Goal: Information Seeking & Learning: Check status

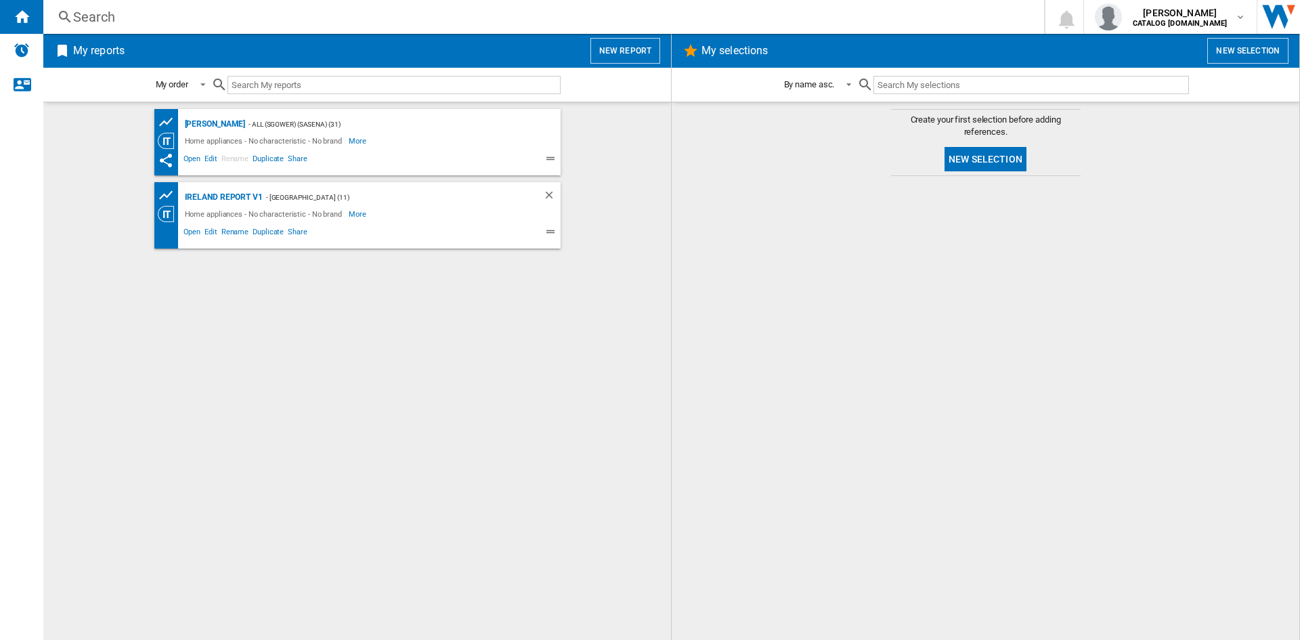
click at [519, 394] on div "Sinan - ALL (sgower) (sasena) (31) Home appliances - No characteristic - No bra…" at bounding box center [357, 371] width 601 height 524
click at [98, 9] on div "Search" at bounding box center [541, 16] width 936 height 19
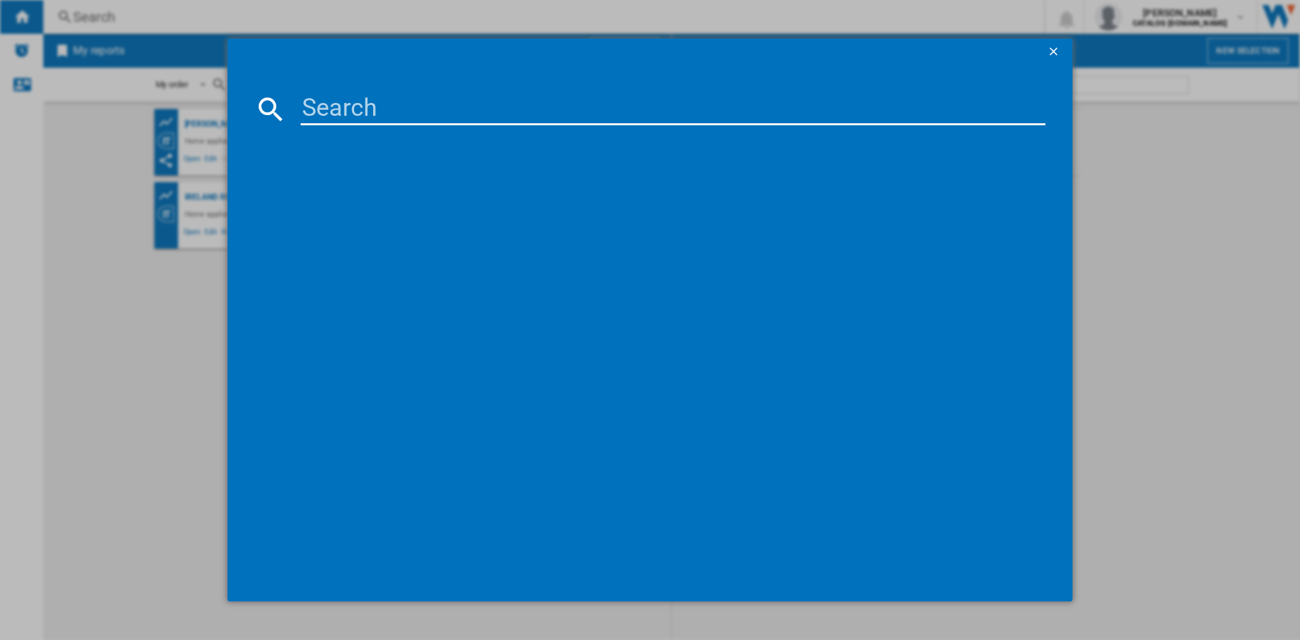
click at [330, 110] on input at bounding box center [673, 109] width 745 height 32
paste input "WTIK74122"
type input "WTIK74122"
click at [367, 192] on div "BEKO WTIK74122 WHITE" at bounding box center [659, 197] width 731 height 14
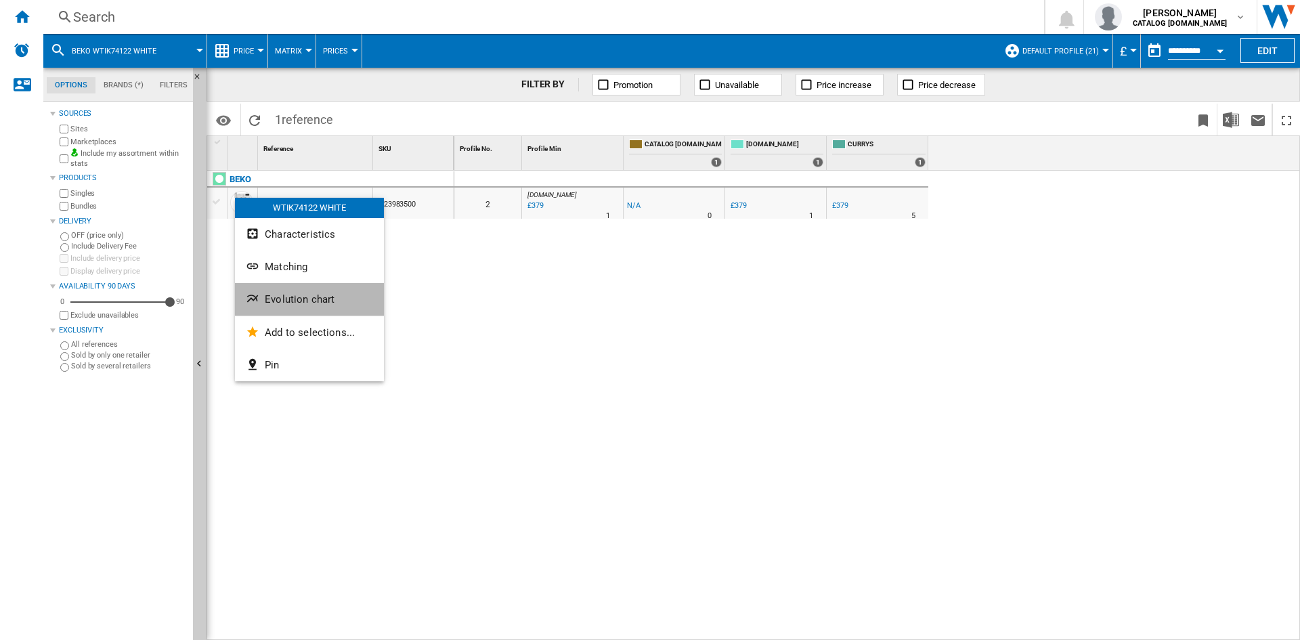
click at [315, 299] on span "Evolution chart" at bounding box center [300, 299] width 70 height 12
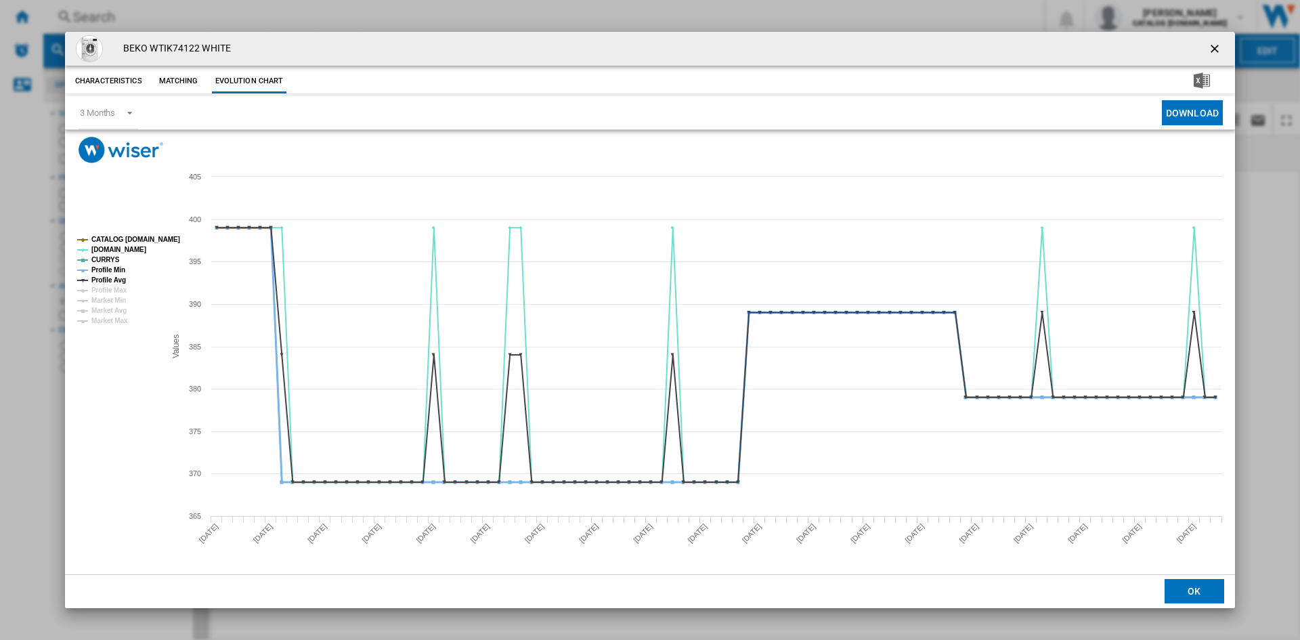
click at [118, 270] on tspan "Profile Min" at bounding box center [108, 269] width 34 height 7
drag, startPoint x: 116, startPoint y: 282, endPoint x: 128, endPoint y: 282, distance: 12.2
click at [117, 282] on tspan "Profile Avg" at bounding box center [108, 279] width 35 height 7
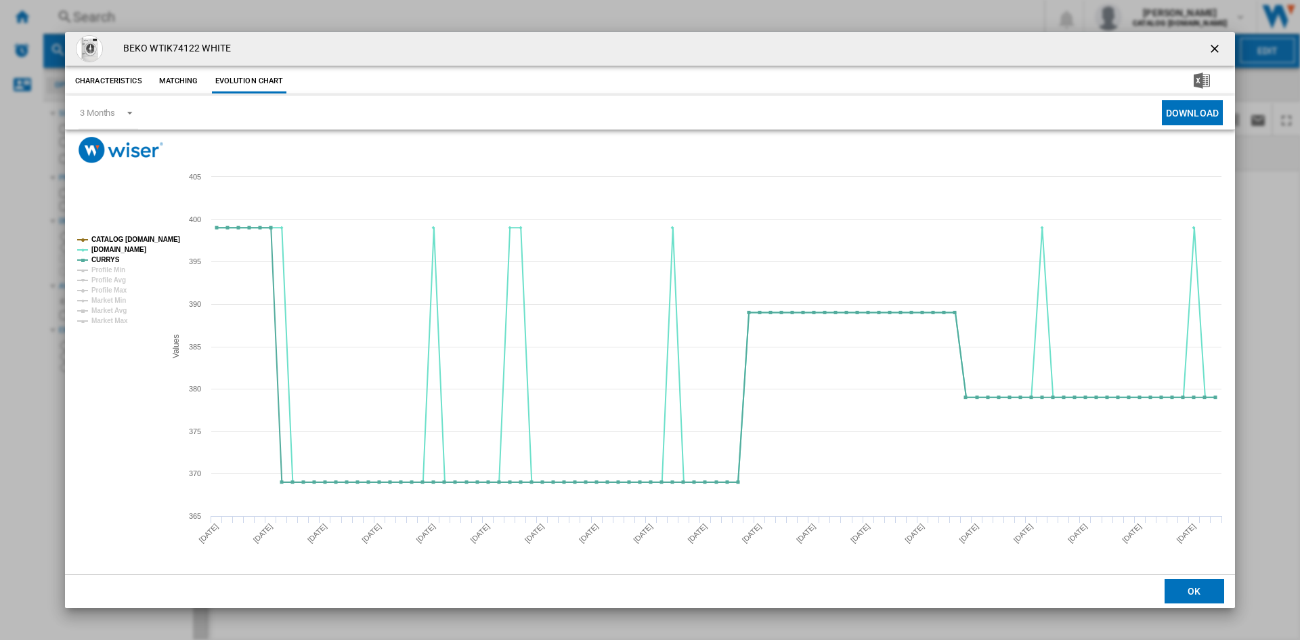
drag, startPoint x: 1213, startPoint y: 51, endPoint x: 1131, endPoint y: 51, distance: 81.9
click at [1213, 51] on ng-md-icon "getI18NText('BUTTONS.CLOSE_DIALOG')" at bounding box center [1216, 50] width 16 height 16
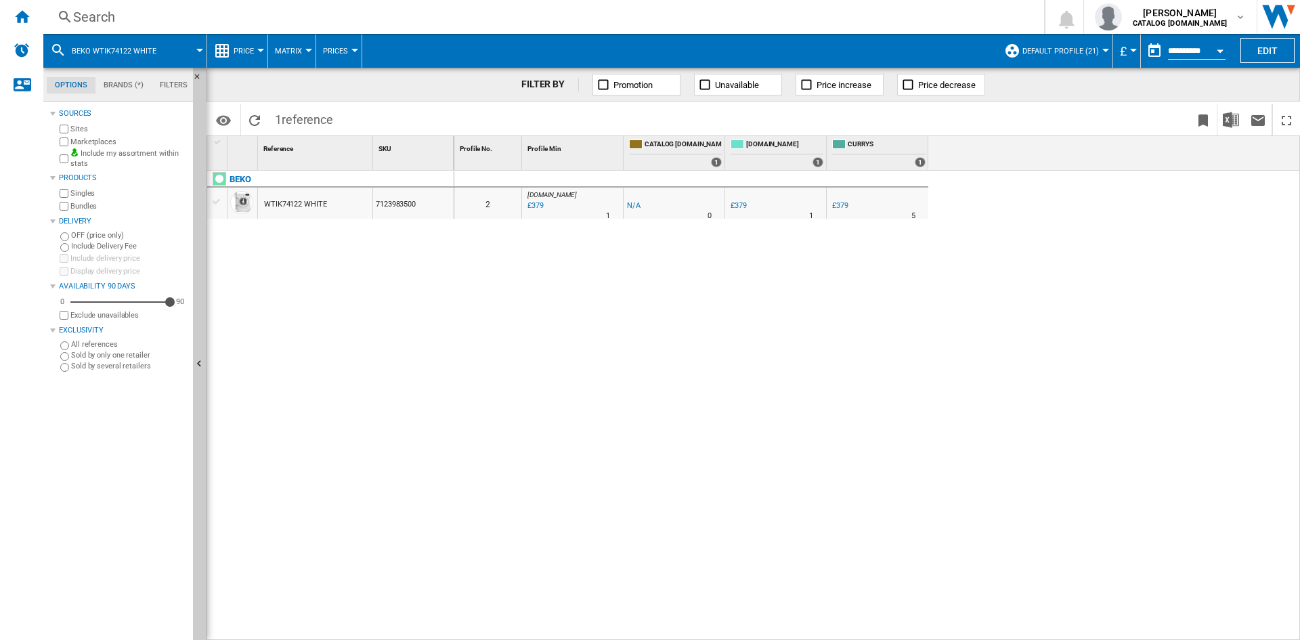
click at [96, 5] on div "Search Search 0 [PERSON_NAME] CATALOG [DOMAIN_NAME] CATALOG [DOMAIN_NAME] My se…" at bounding box center [671, 17] width 1257 height 34
click at [112, 18] on div "Search" at bounding box center [541, 16] width 936 height 19
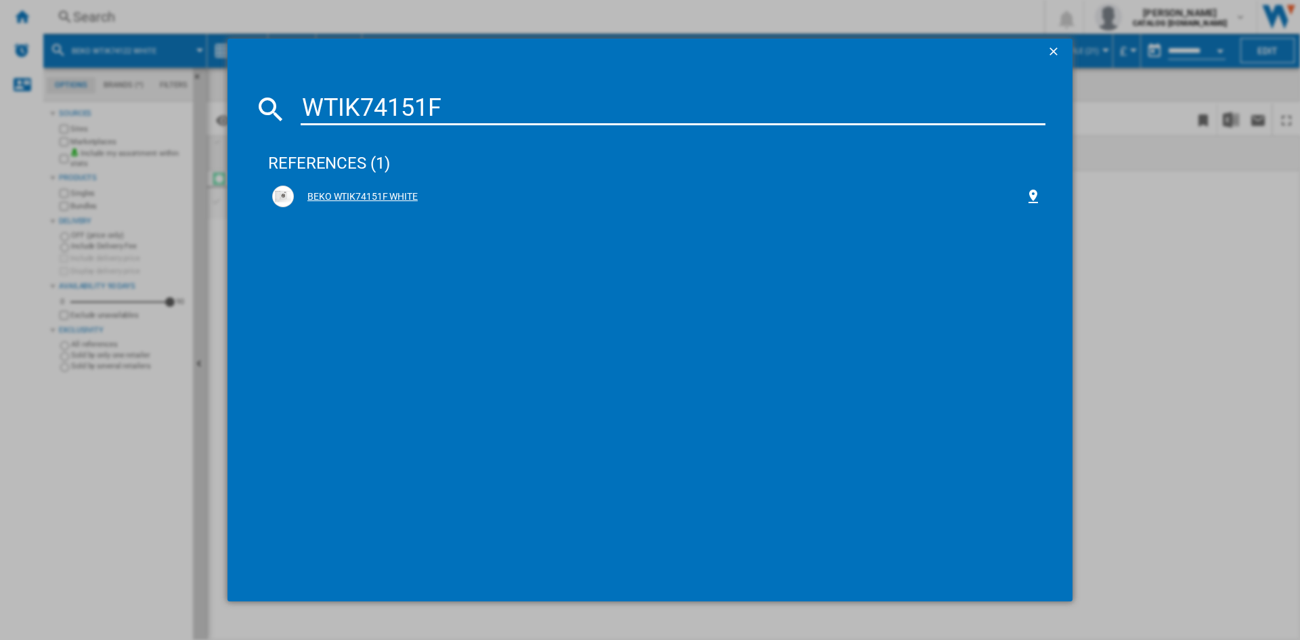
type input "WTIK74151F"
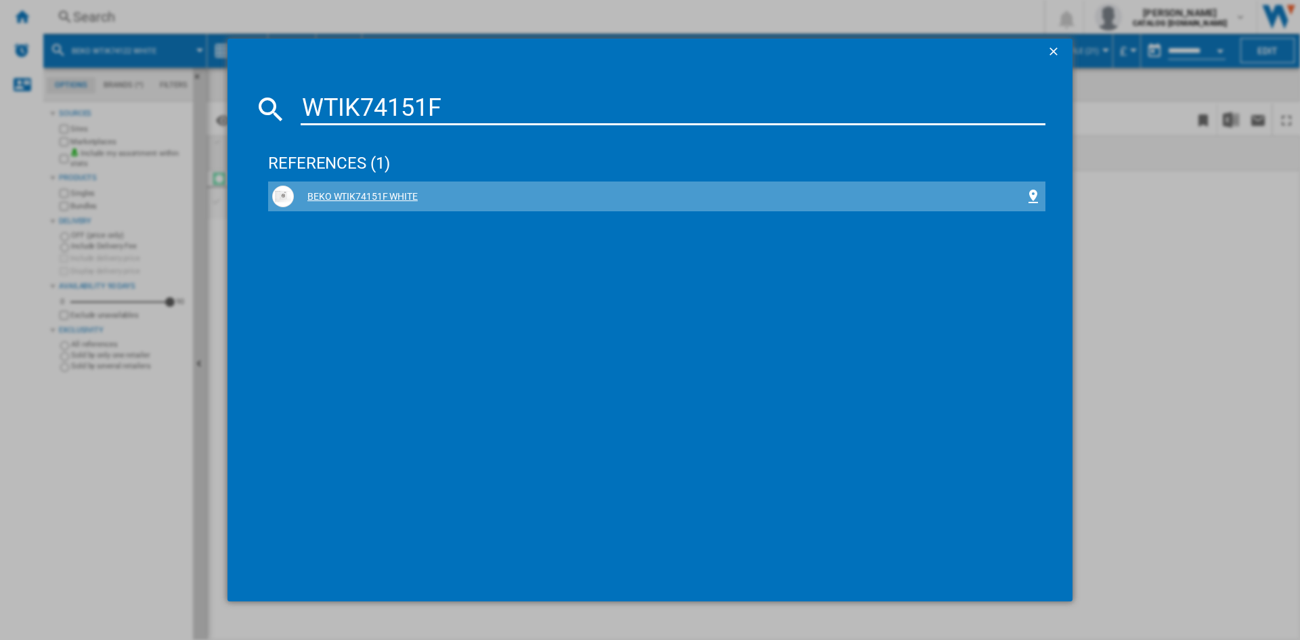
click at [343, 189] on div "BEKO WTIK74151F WHITE" at bounding box center [656, 197] width 769 height 22
click at [352, 195] on div "BEKO WTIK74151F WHITE" at bounding box center [659, 197] width 731 height 14
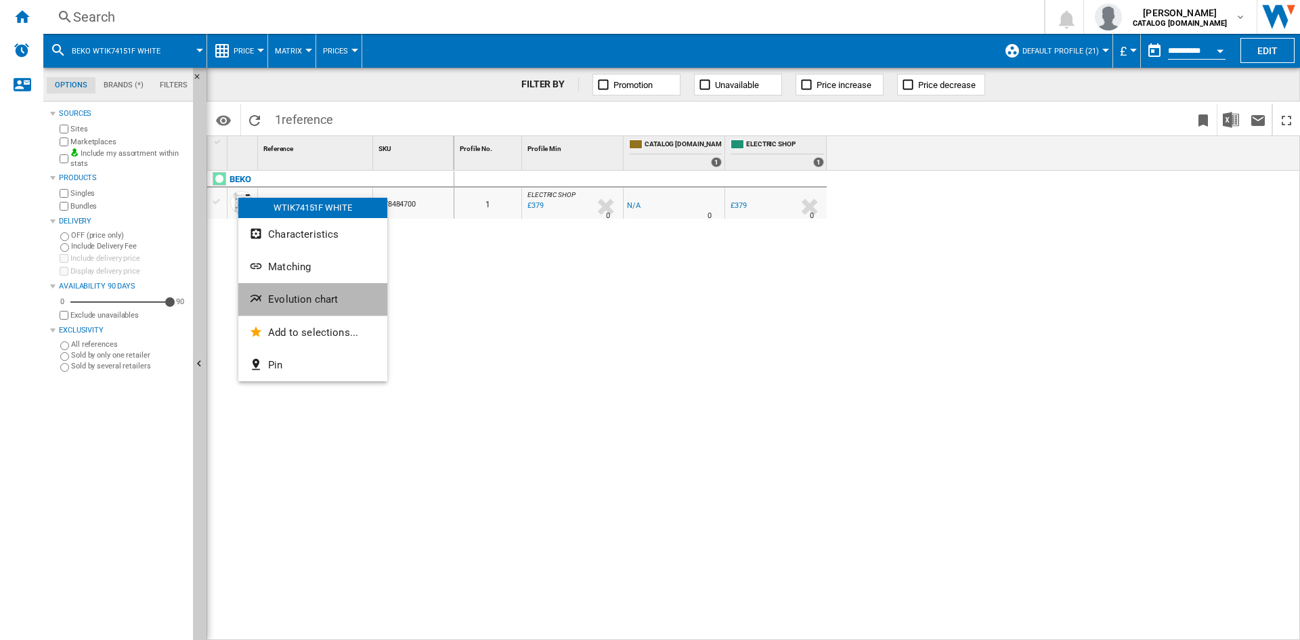
click at [322, 304] on span "Evolution chart" at bounding box center [303, 299] width 70 height 12
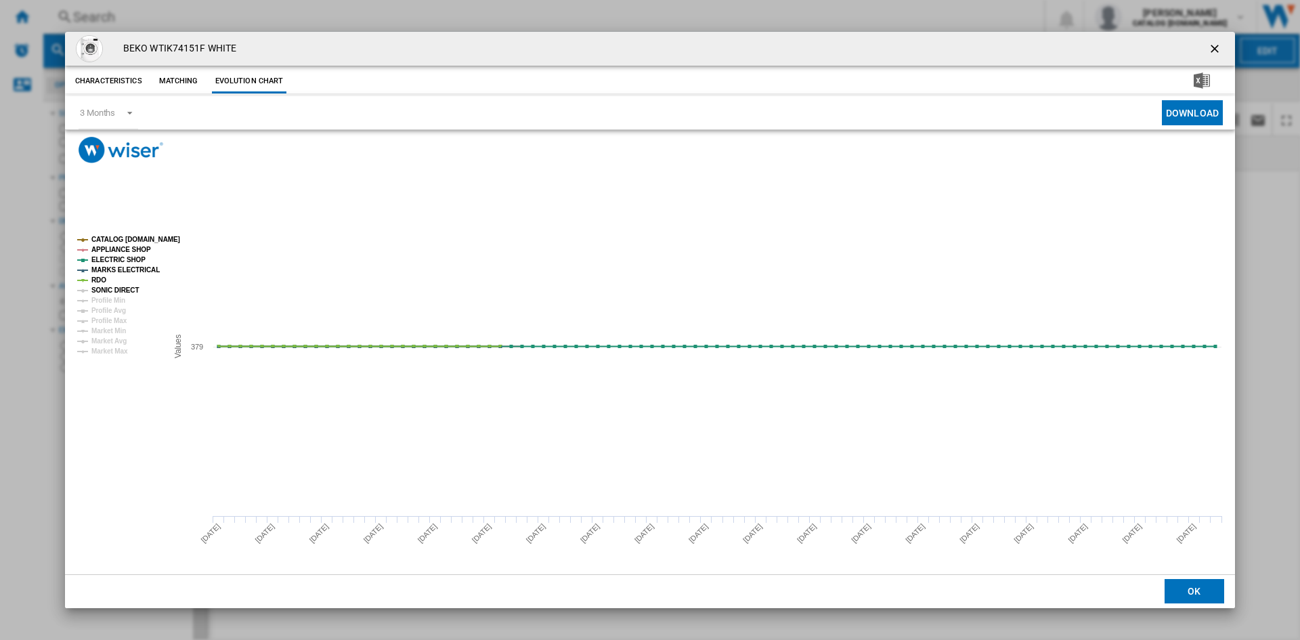
click at [121, 290] on tspan "SONIC DIRECT" at bounding box center [114, 289] width 47 height 7
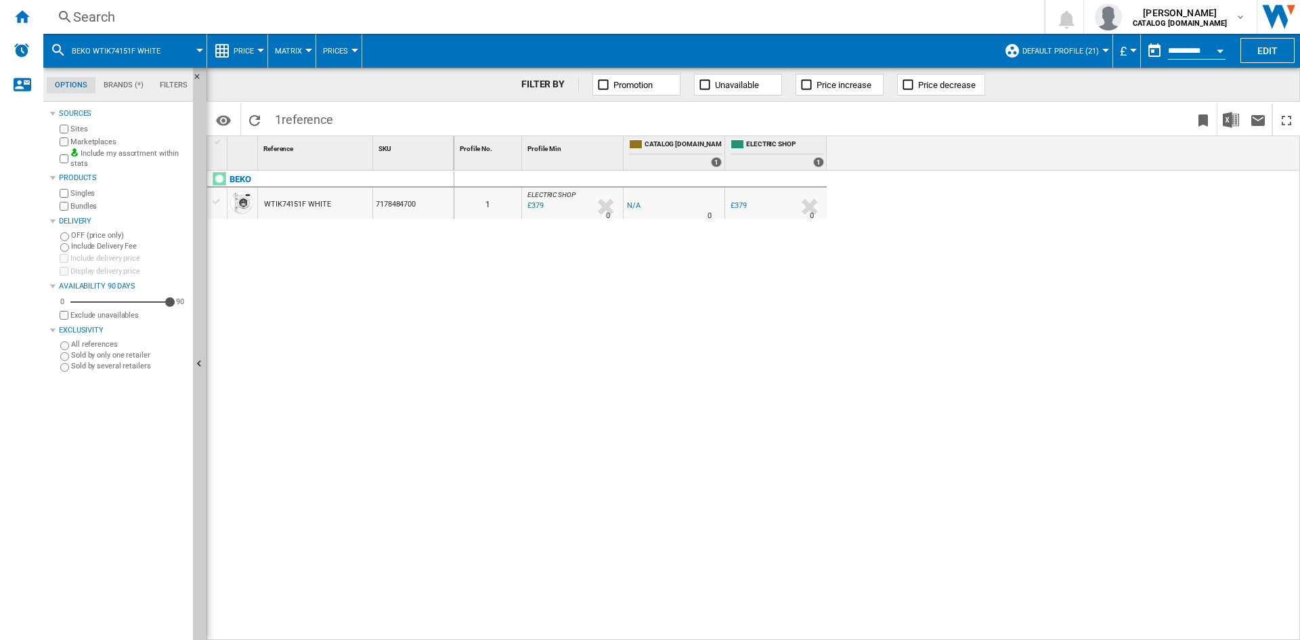
click at [506, 358] on div "0 1 ELECTRIC SHOP : ELECTRICSHOP -1.0 % £379 % N/A 0 ELECTRIC SHOP : ELECTRICSH…" at bounding box center [877, 406] width 846 height 470
click at [88, 20] on div "Search" at bounding box center [541, 16] width 936 height 19
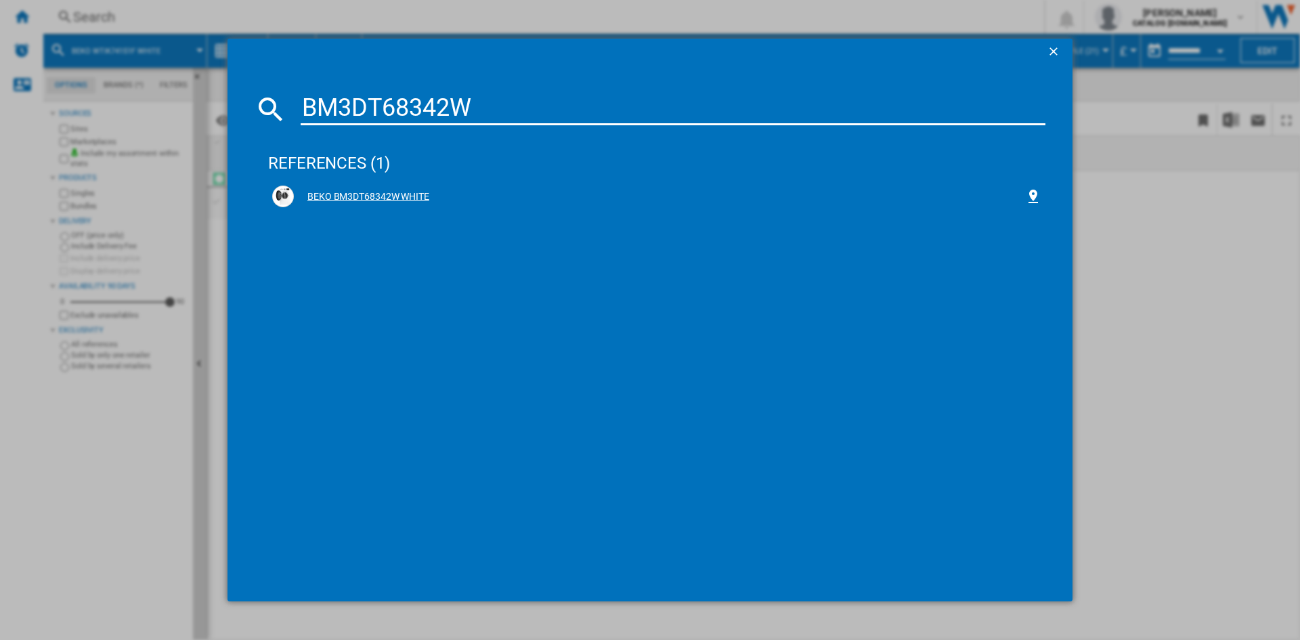
type input "BM3DT68342W"
click at [366, 197] on div "BEKO BM3DT68342W WHITE" at bounding box center [659, 197] width 731 height 14
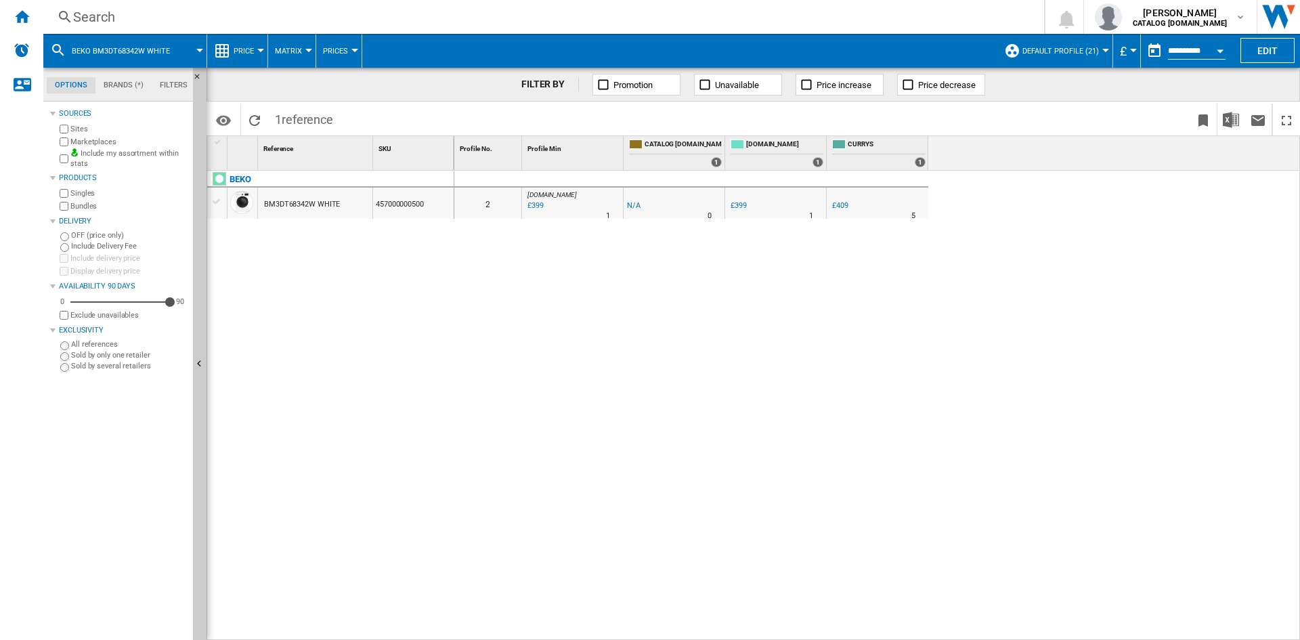
click at [88, 18] on div "Search" at bounding box center [541, 16] width 936 height 19
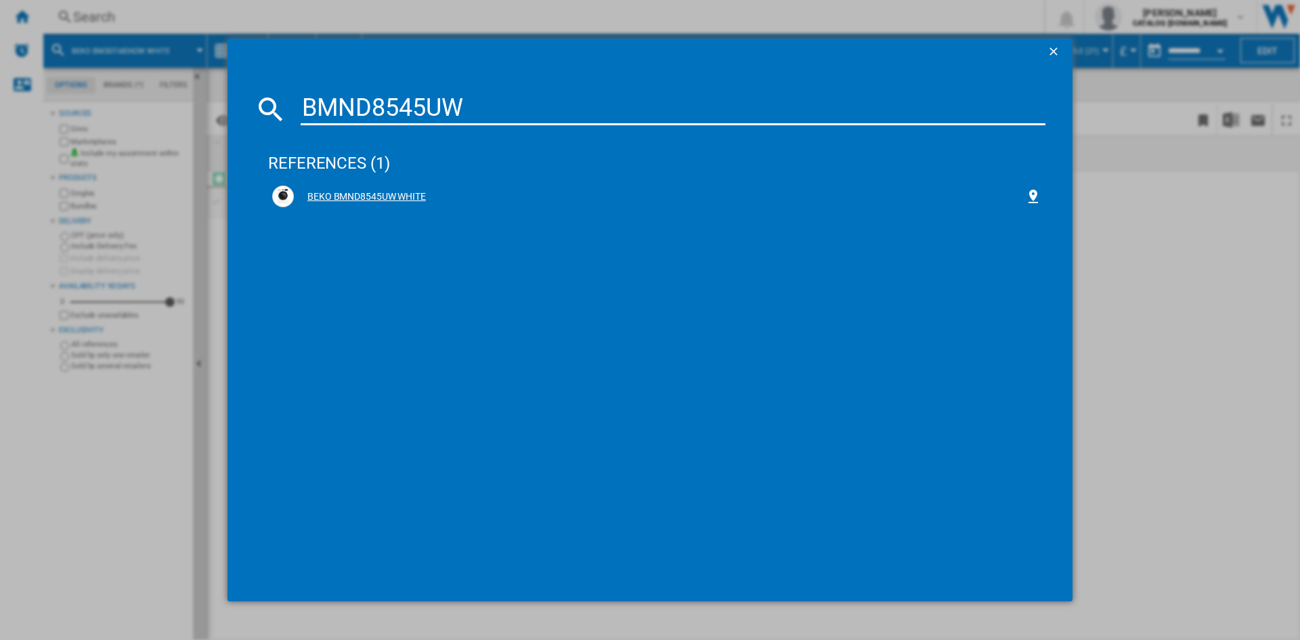
type input "BMND8545UW"
click at [367, 194] on div "BEKO BMND8545UW WHITE" at bounding box center [659, 197] width 731 height 14
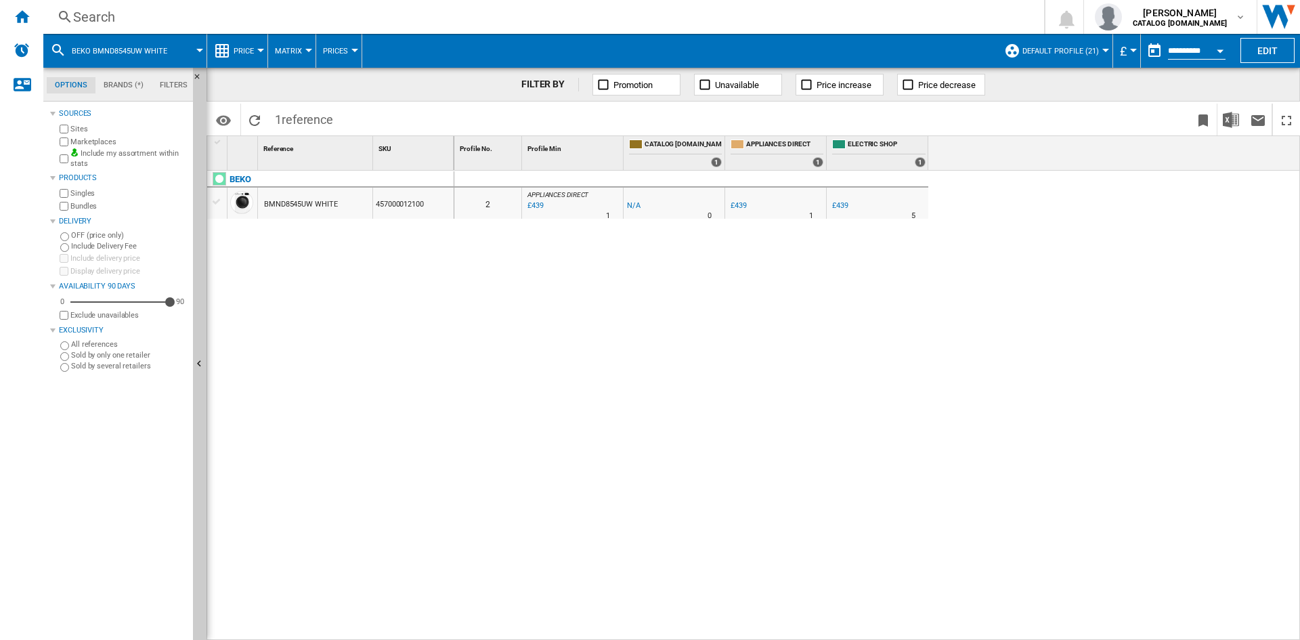
click at [85, 13] on div "Search" at bounding box center [541, 16] width 936 height 19
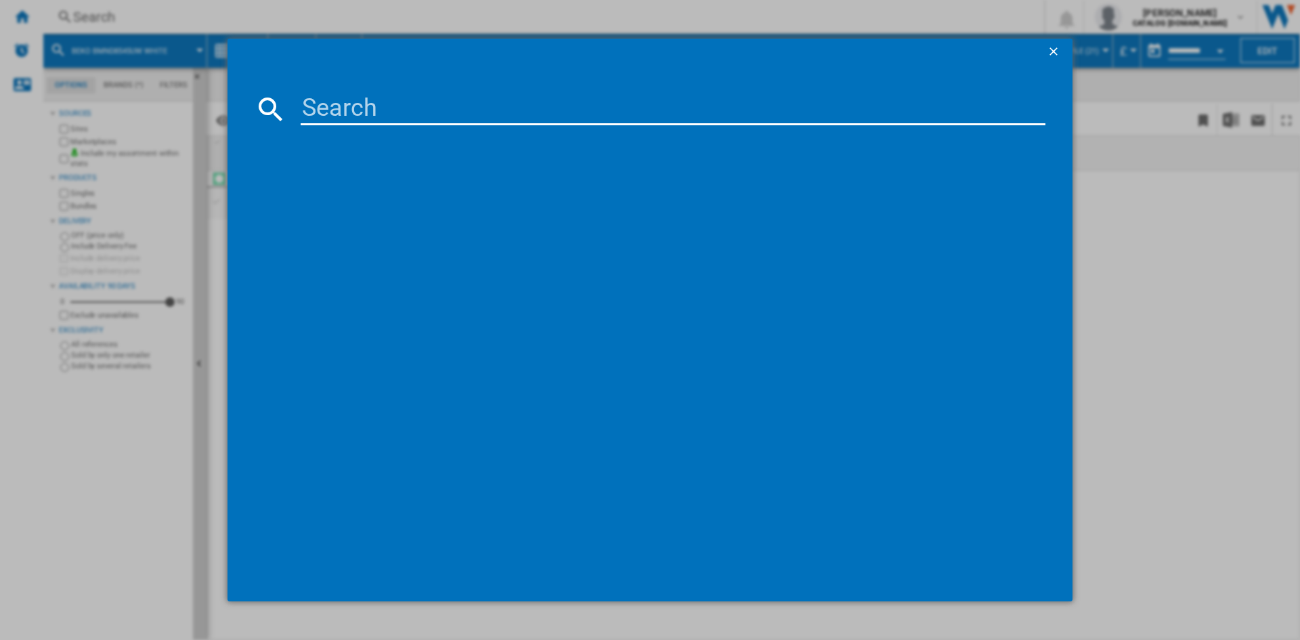
type input "DVN05C20W"
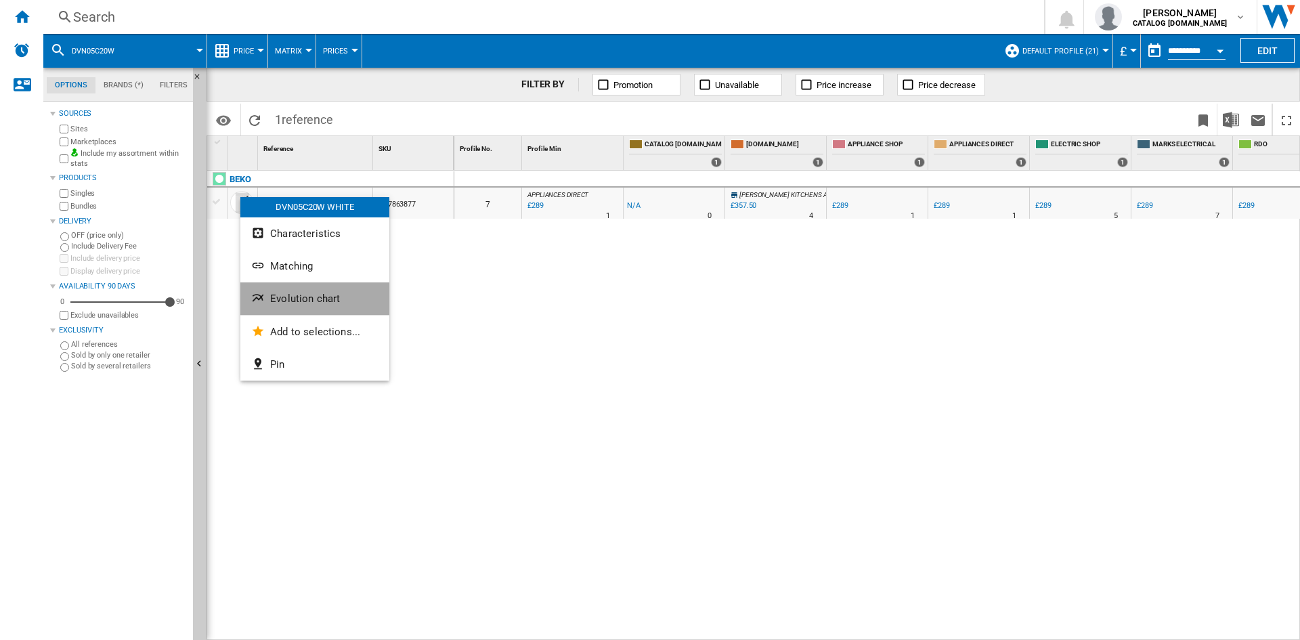
click at [329, 299] on span "Evolution chart" at bounding box center [305, 298] width 70 height 12
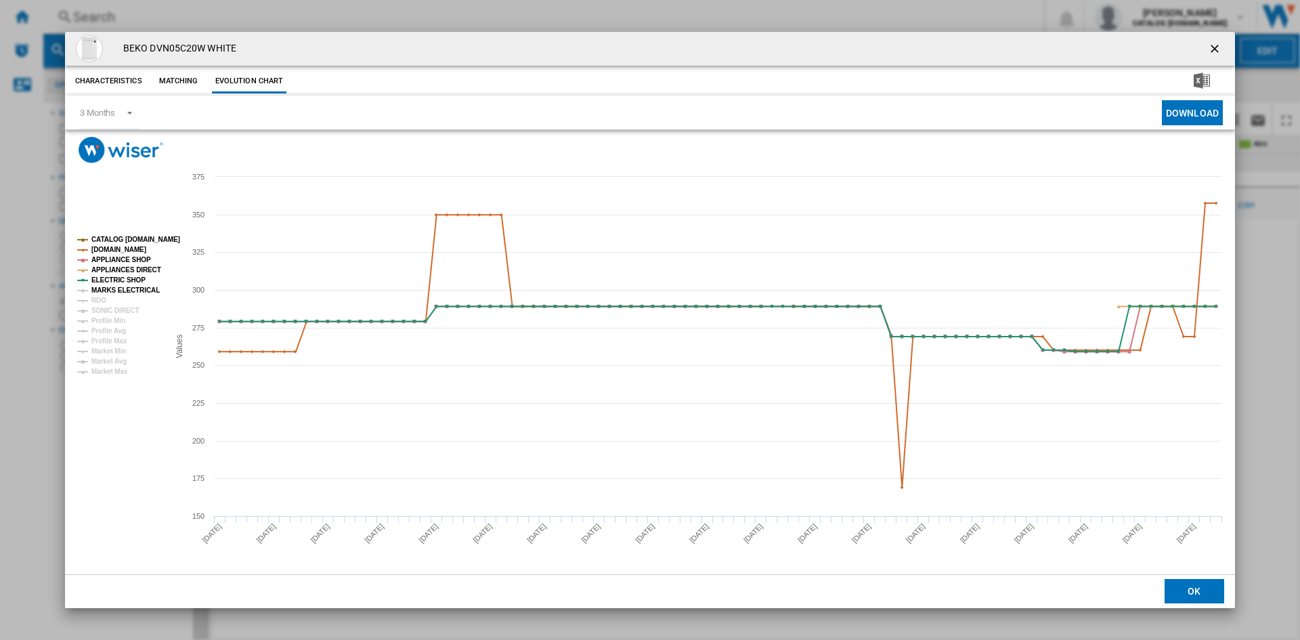
click at [111, 286] on tspan "MARKS ELECTRICAL" at bounding box center [125, 289] width 68 height 7
click at [95, 299] on tspan "RDO" at bounding box center [98, 300] width 15 height 7
click at [106, 311] on tspan "SONIC DIRECT" at bounding box center [114, 310] width 47 height 7
click at [1218, 43] on ng-md-icon "getI18NText('BUTTONS.CLOSE_DIALOG')" at bounding box center [1216, 50] width 16 height 16
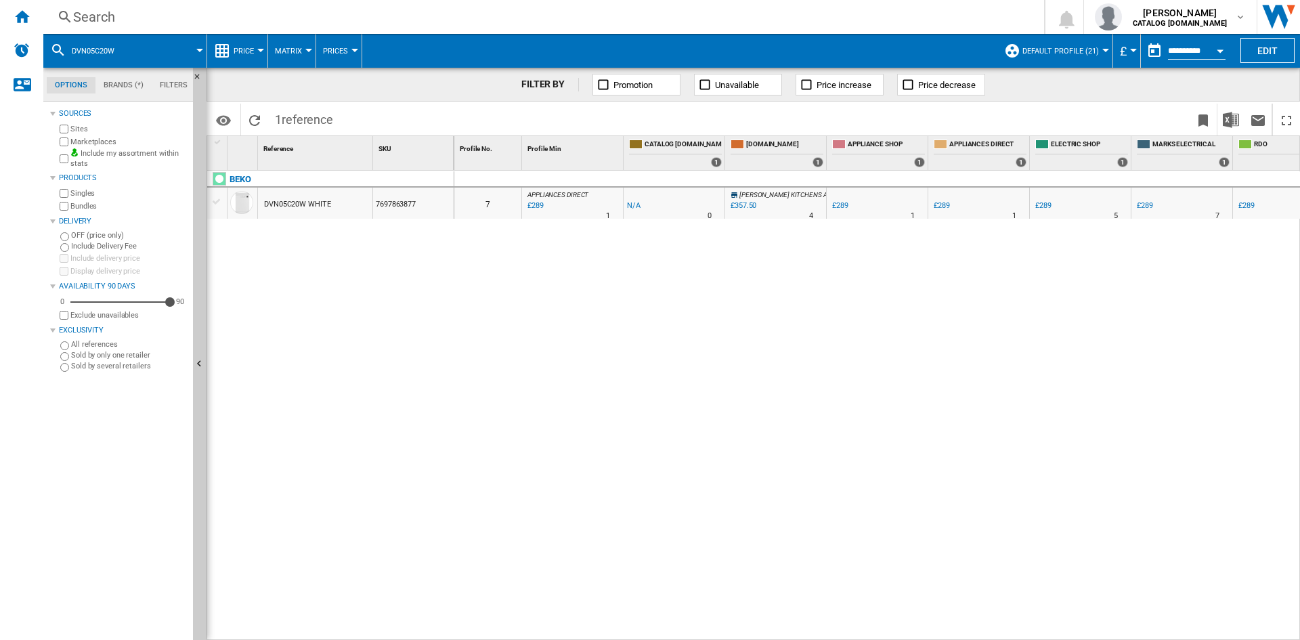
click at [104, 20] on div "Search" at bounding box center [541, 16] width 936 height 19
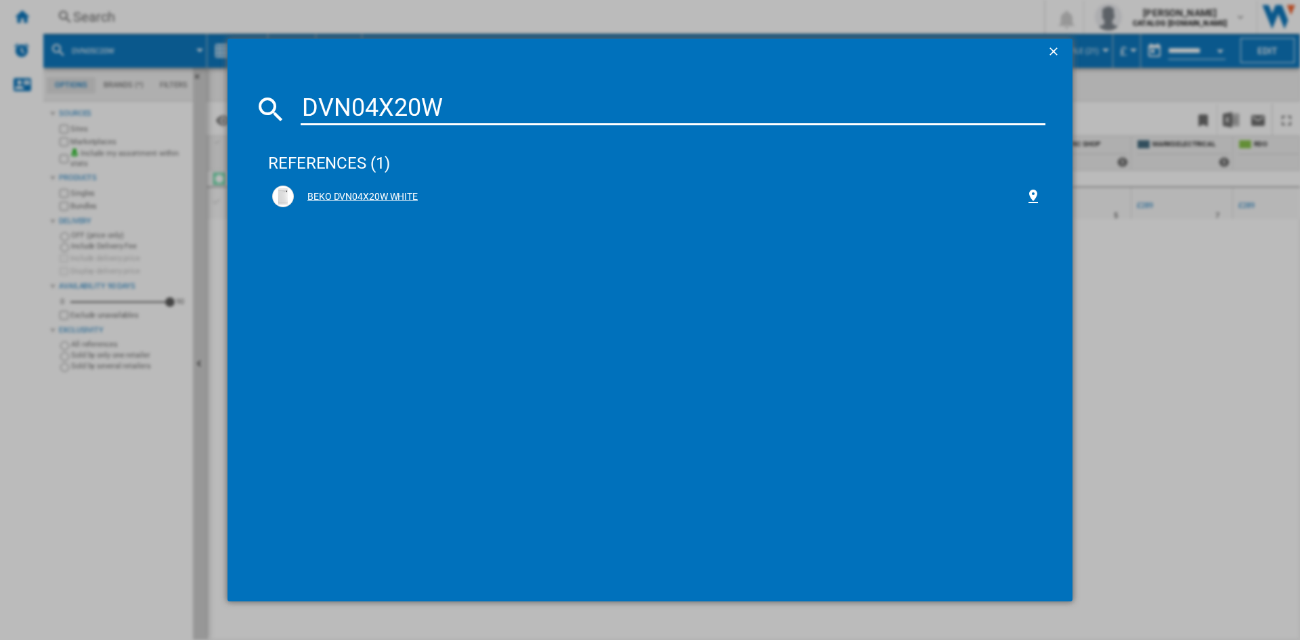
type input "DVN04X20W"
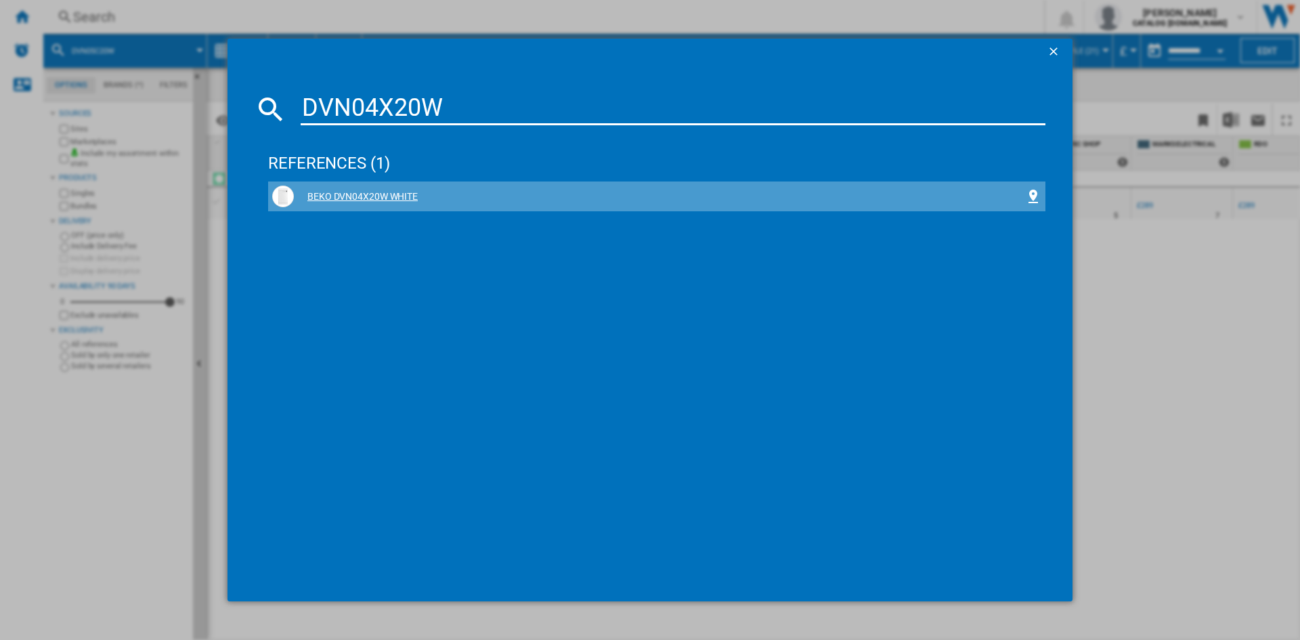
click at [374, 203] on div "BEKO DVN04X20W WHITE" at bounding box center [659, 197] width 731 height 14
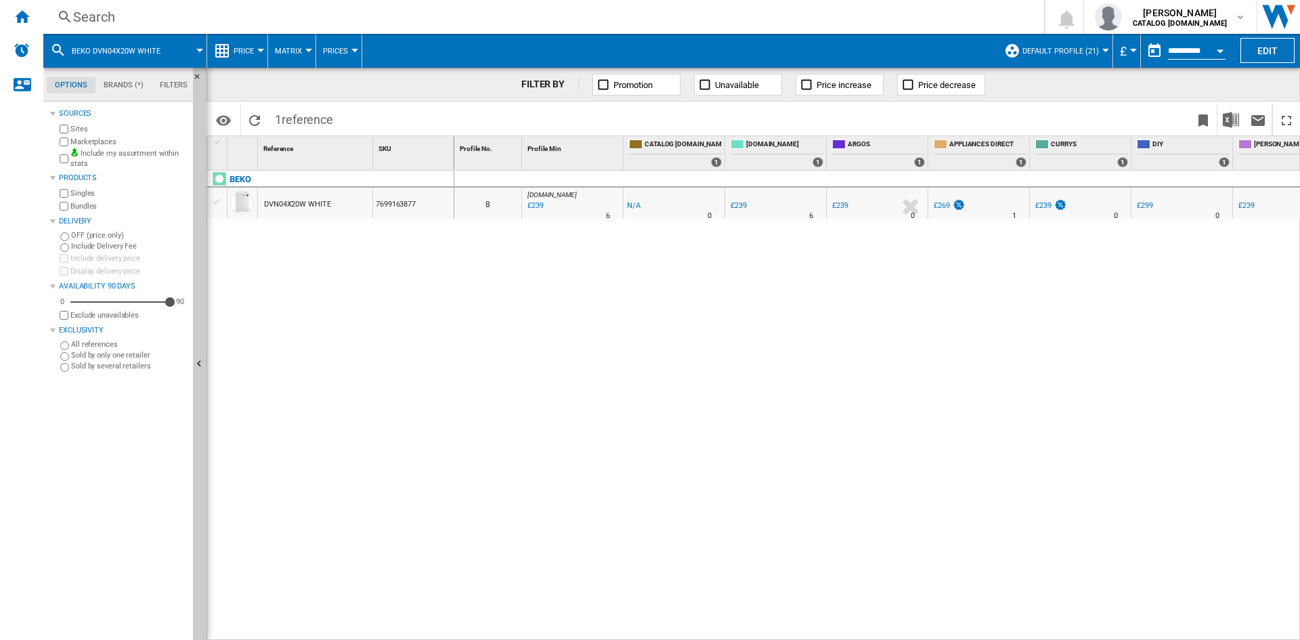
click at [89, 13] on div "Search" at bounding box center [541, 16] width 936 height 19
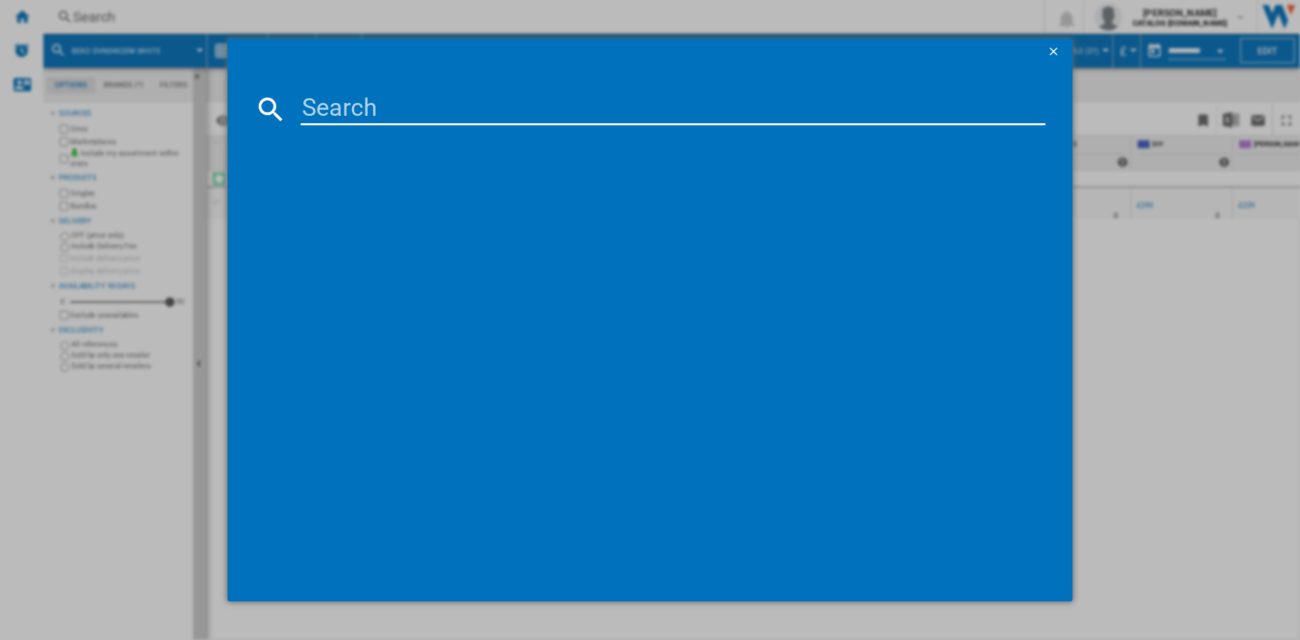
type input "DVS05C20W"
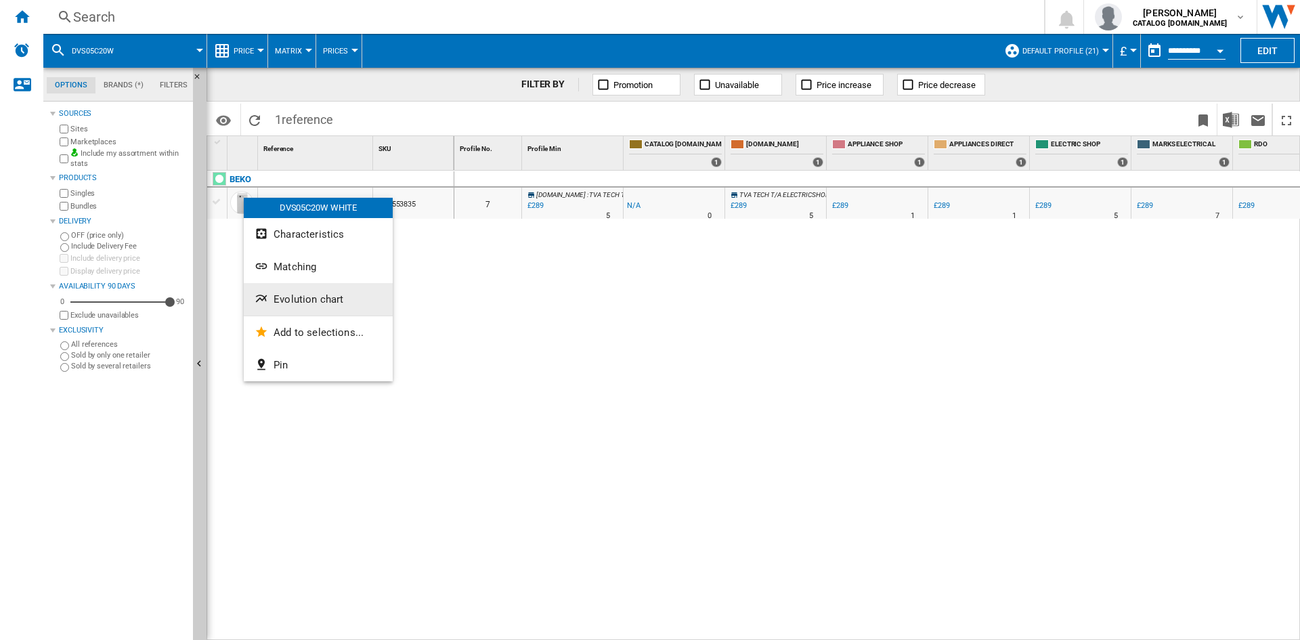
click at [314, 301] on span "Evolution chart" at bounding box center [309, 299] width 70 height 12
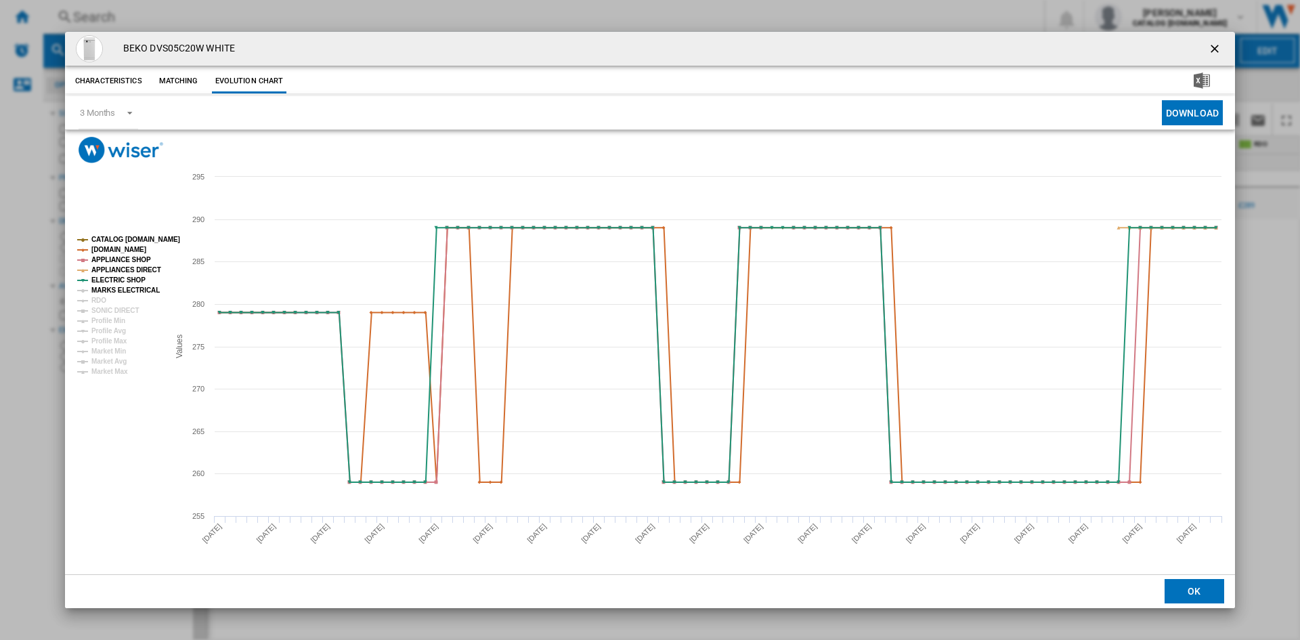
click at [108, 286] on tspan "MARKS ELECTRICAL" at bounding box center [125, 289] width 68 height 7
drag, startPoint x: 102, startPoint y: 300, endPoint x: 121, endPoint y: 310, distance: 20.9
click at [102, 301] on tspan "RDO" at bounding box center [98, 300] width 15 height 7
click at [124, 311] on tspan "SONIC DIRECT" at bounding box center [114, 310] width 47 height 7
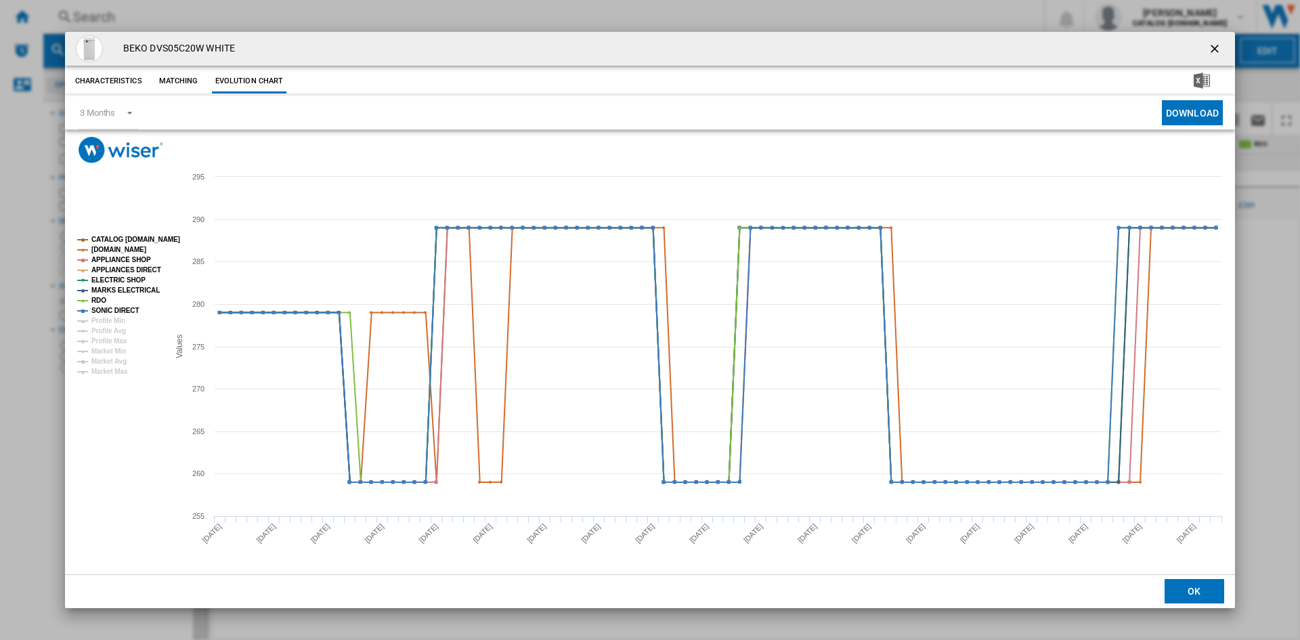
drag, startPoint x: 1215, startPoint y: 44, endPoint x: 1172, endPoint y: 49, distance: 43.0
click at [1215, 44] on ng-md-icon "getI18NText('BUTTONS.CLOSE_DIALOG')" at bounding box center [1216, 50] width 16 height 16
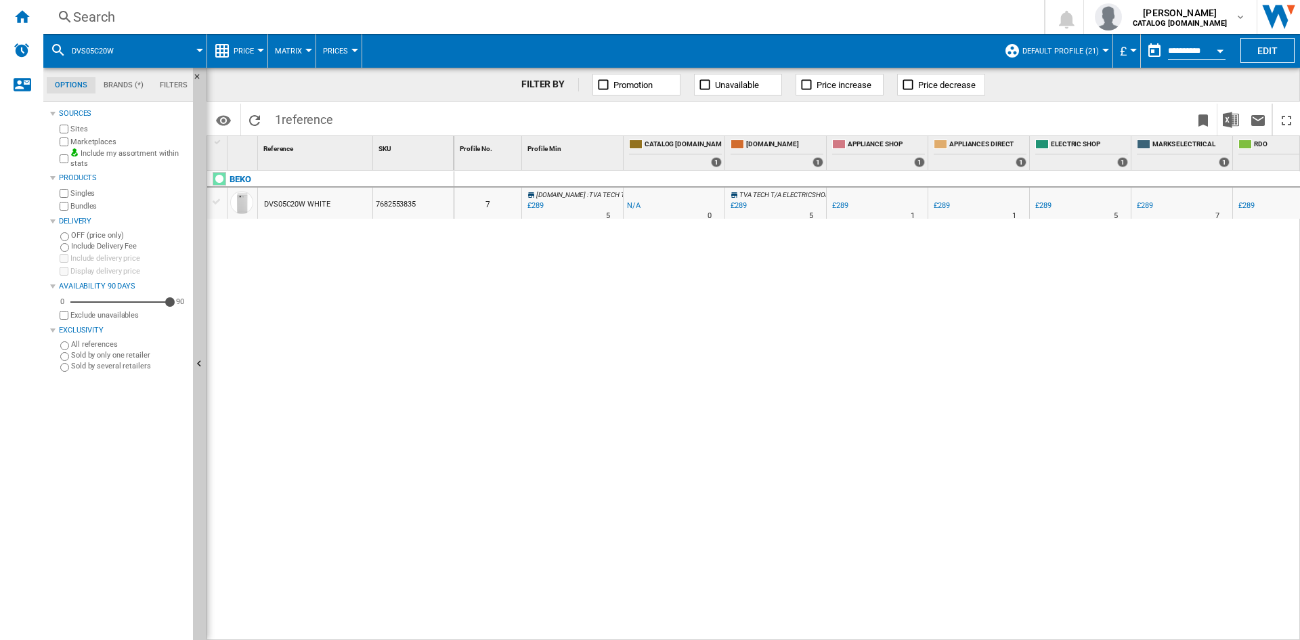
click at [101, 12] on div "Search" at bounding box center [541, 16] width 936 height 19
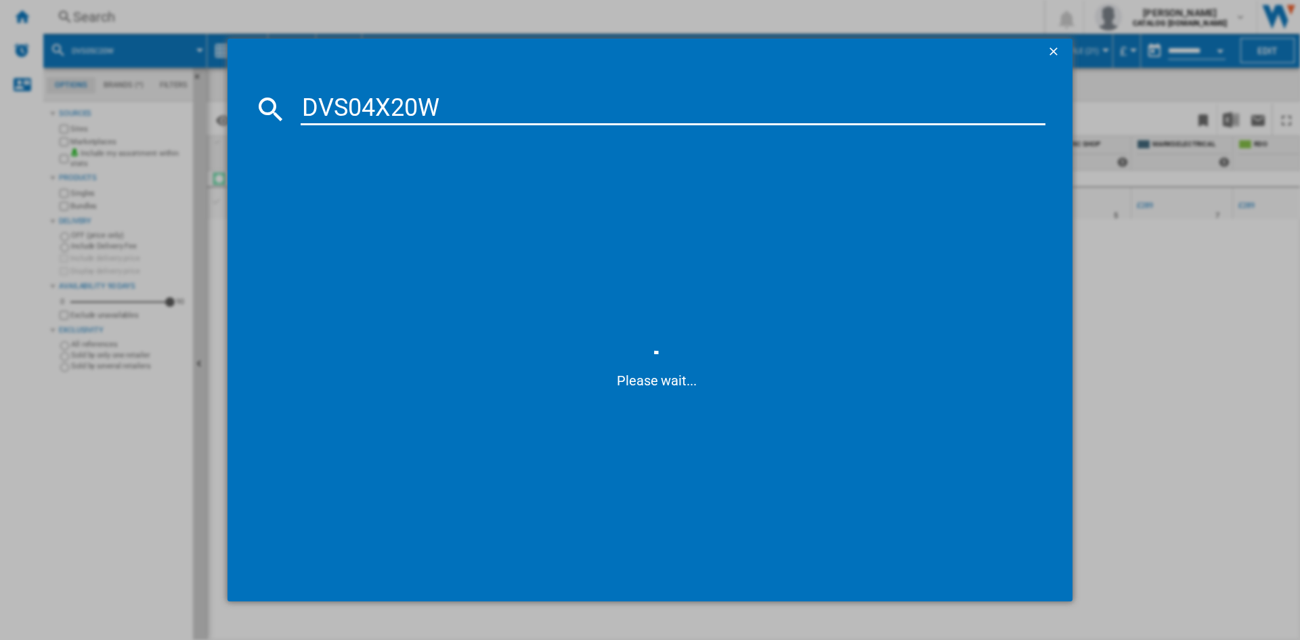
type input "DVS04X20W"
click at [341, 199] on div "BEKO DVS04X20W WHITE" at bounding box center [659, 197] width 731 height 14
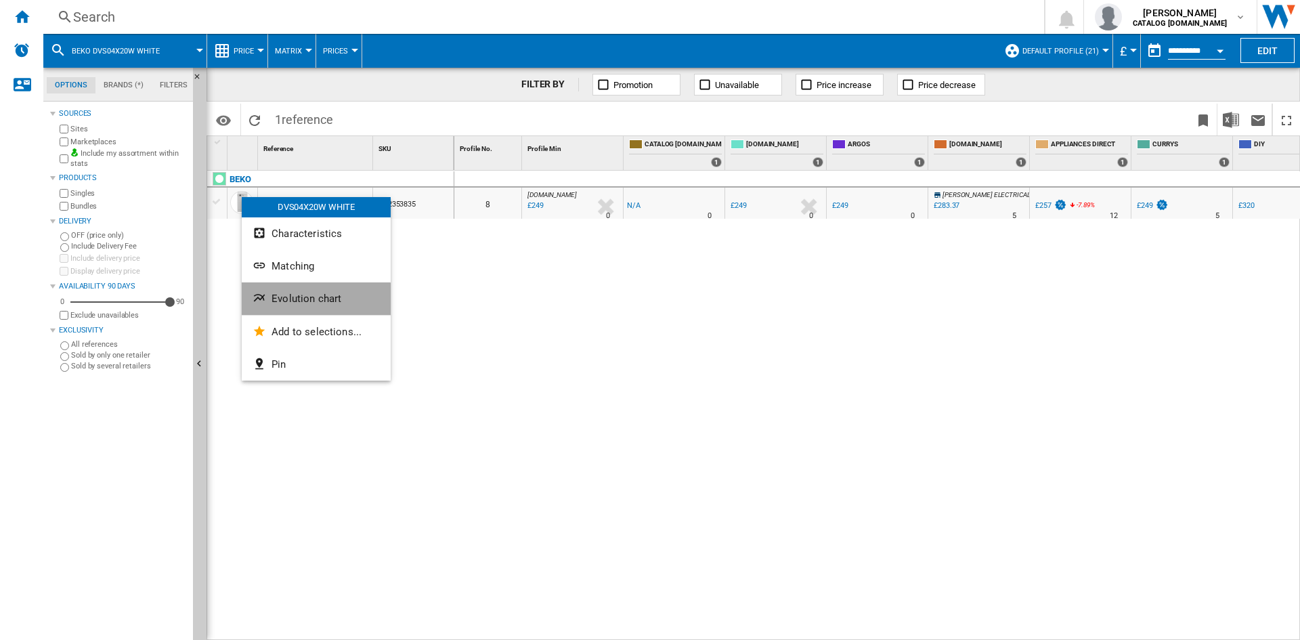
click at [300, 301] on span "Evolution chart" at bounding box center [306, 298] width 70 height 12
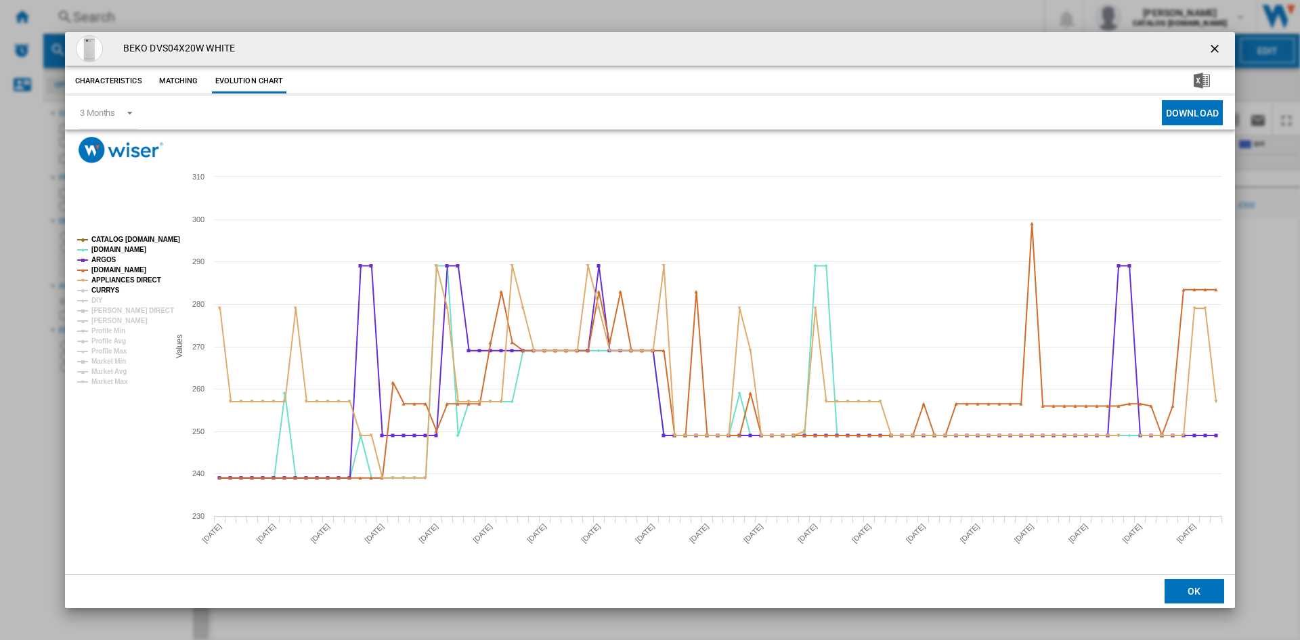
click at [98, 290] on tspan "CURRYS" at bounding box center [105, 289] width 28 height 7
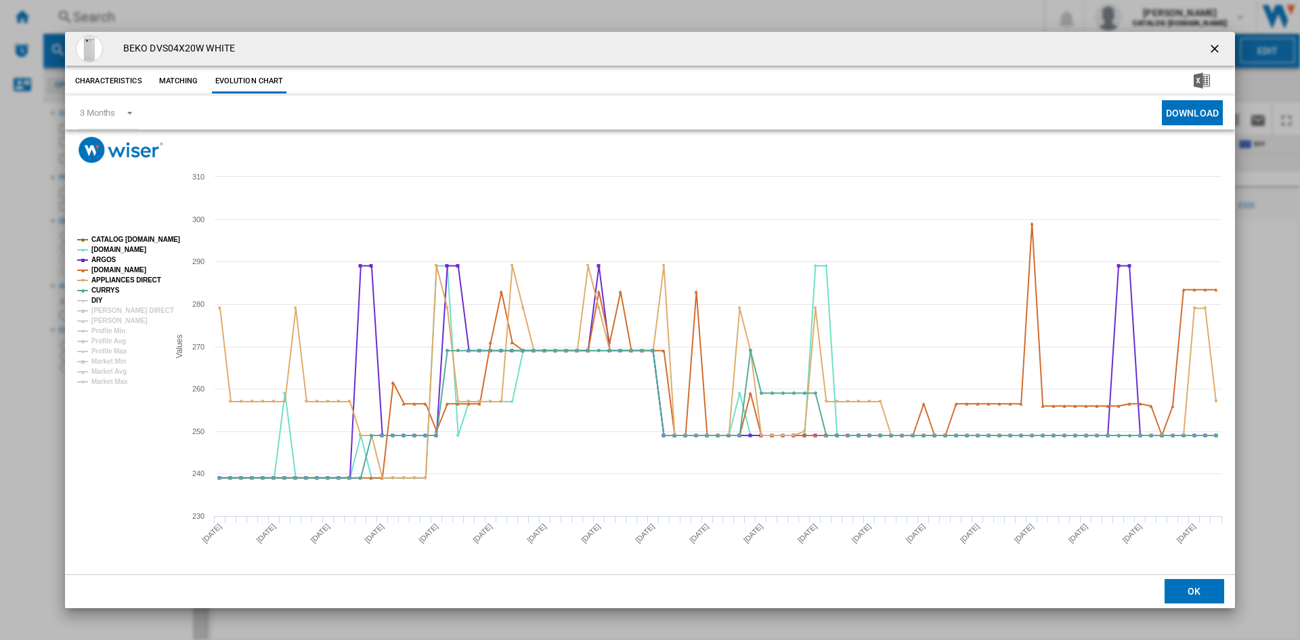
click at [97, 298] on tspan "DIY" at bounding box center [97, 300] width 12 height 7
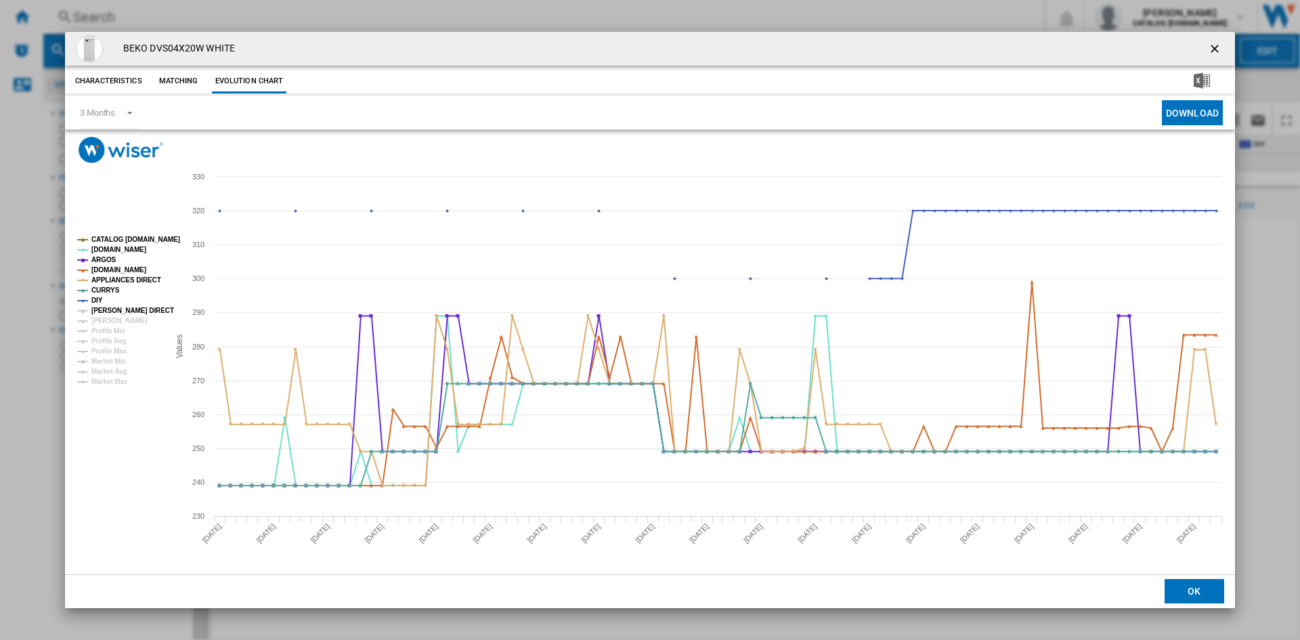
drag, startPoint x: 118, startPoint y: 308, endPoint x: 118, endPoint y: 322, distance: 14.2
click at [118, 309] on tspan "[PERSON_NAME] DIRECT" at bounding box center [132, 310] width 83 height 7
click at [118, 322] on tspan "[PERSON_NAME]" at bounding box center [119, 320] width 56 height 7
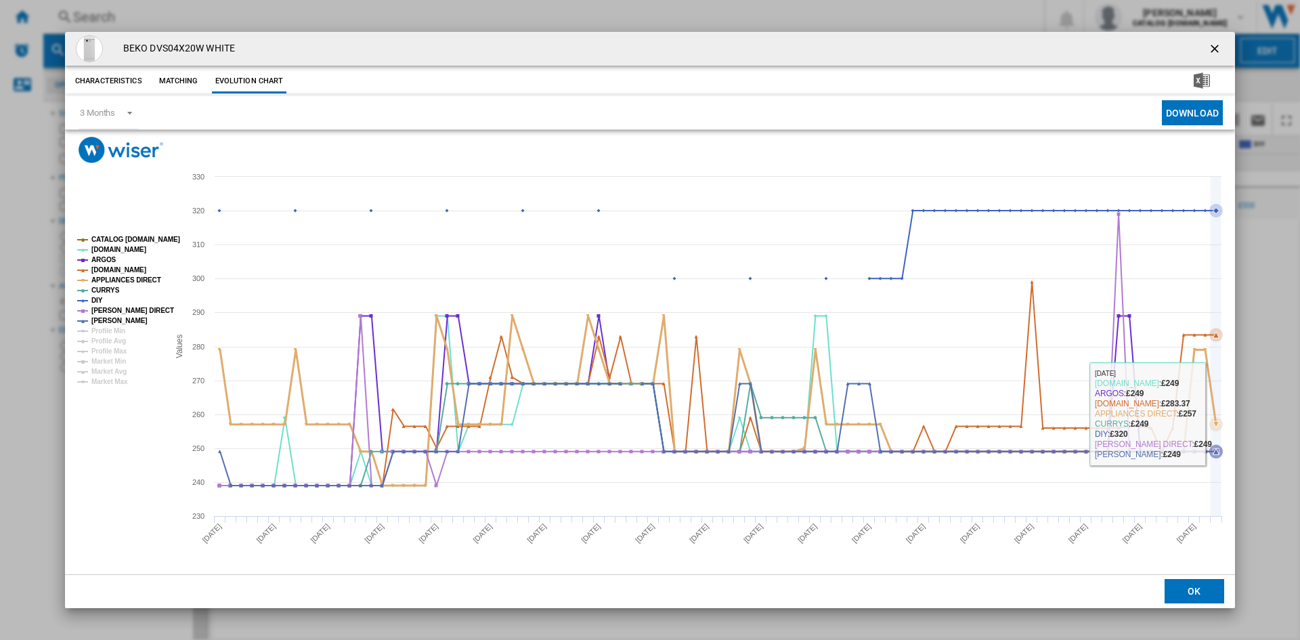
click at [1214, 423] on icon "Product popup" at bounding box center [1216, 425] width 6 height 6
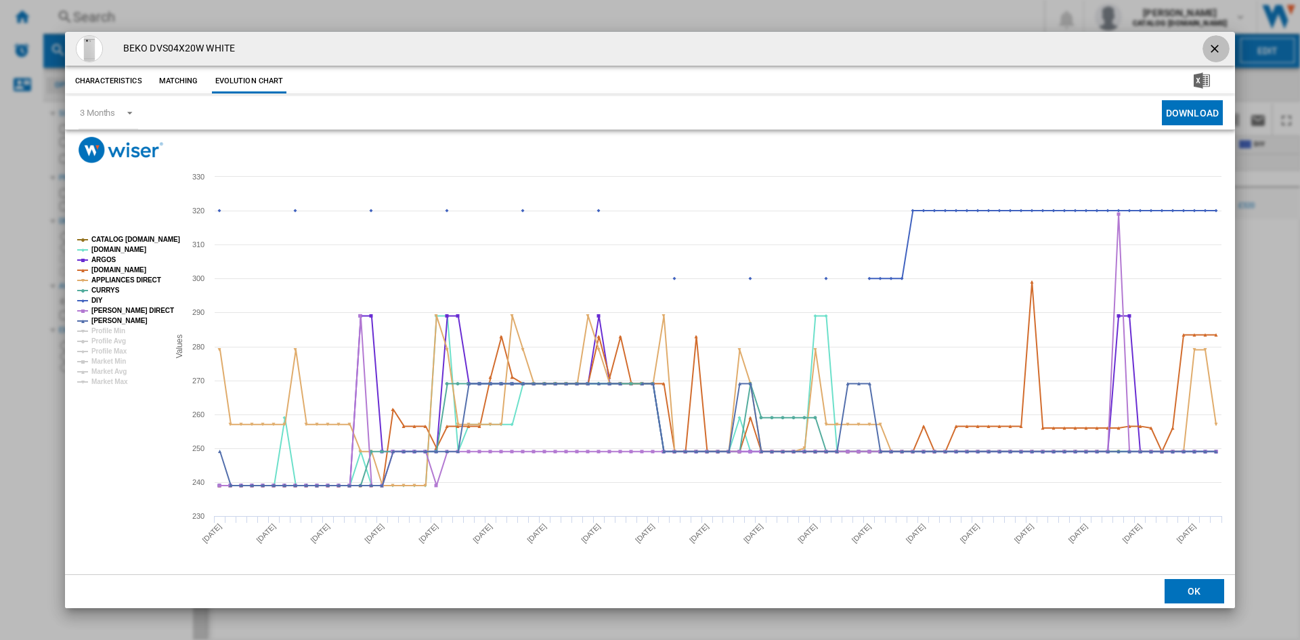
click at [1216, 47] on ng-md-icon "getI18NText('BUTTONS.CLOSE_DIALOG')" at bounding box center [1216, 50] width 16 height 16
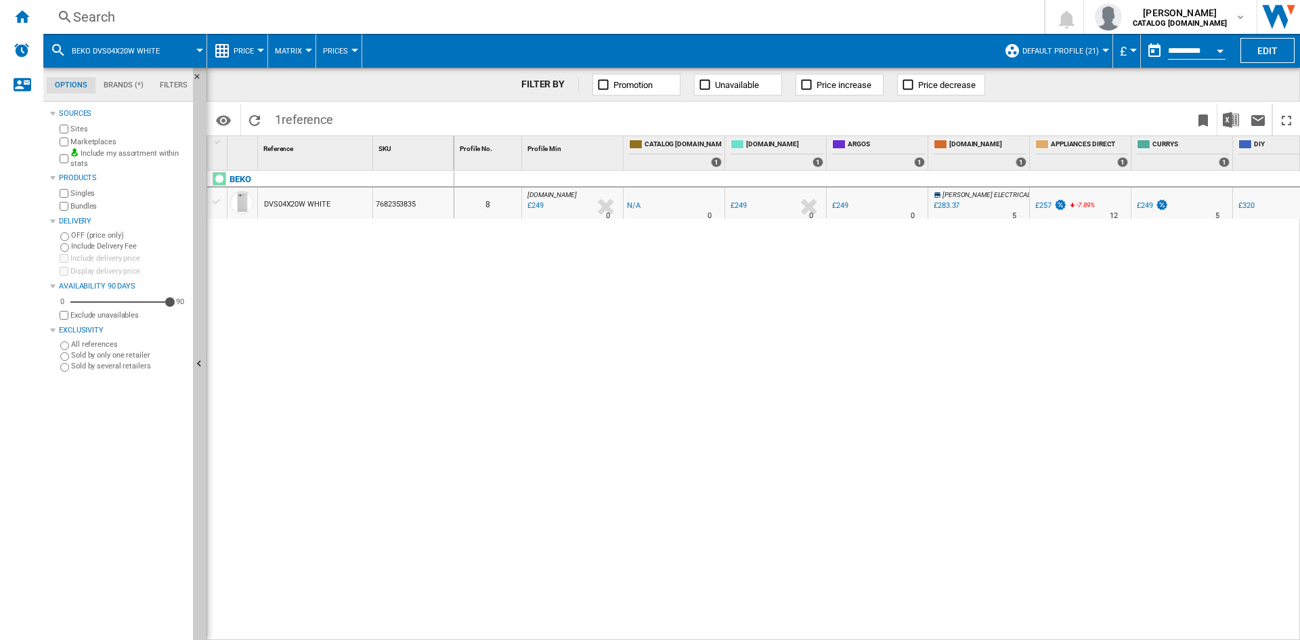
click at [102, 16] on div "Search" at bounding box center [541, 16] width 936 height 19
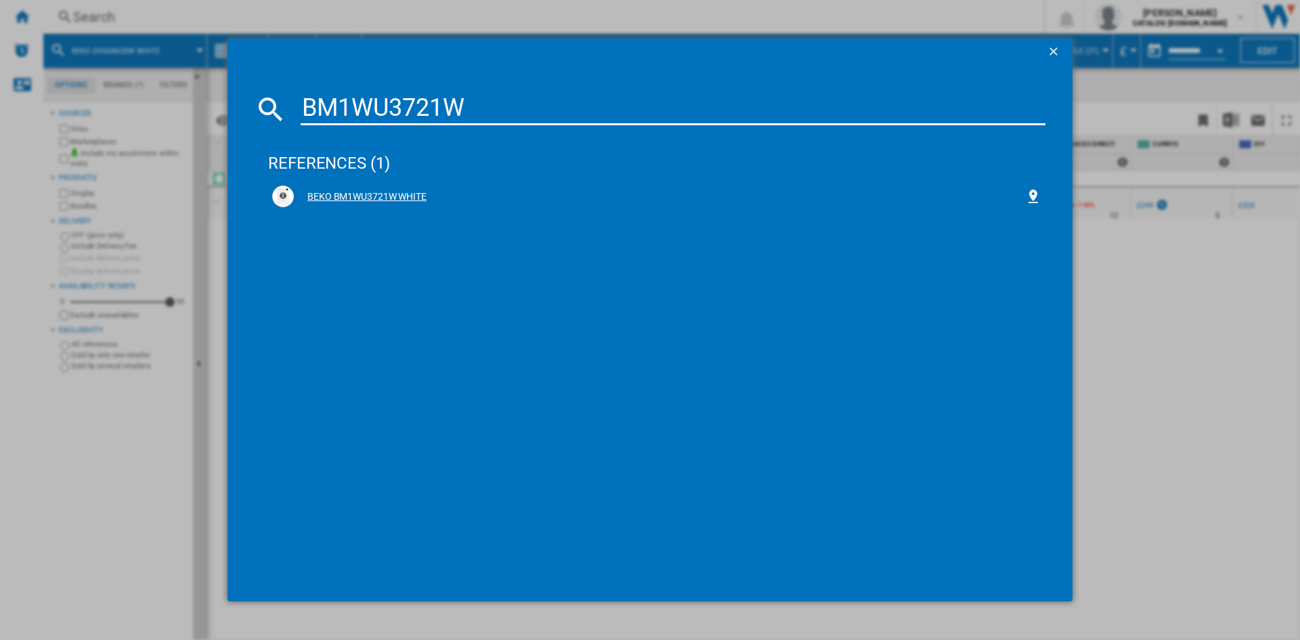
type input "BM1WU3721W"
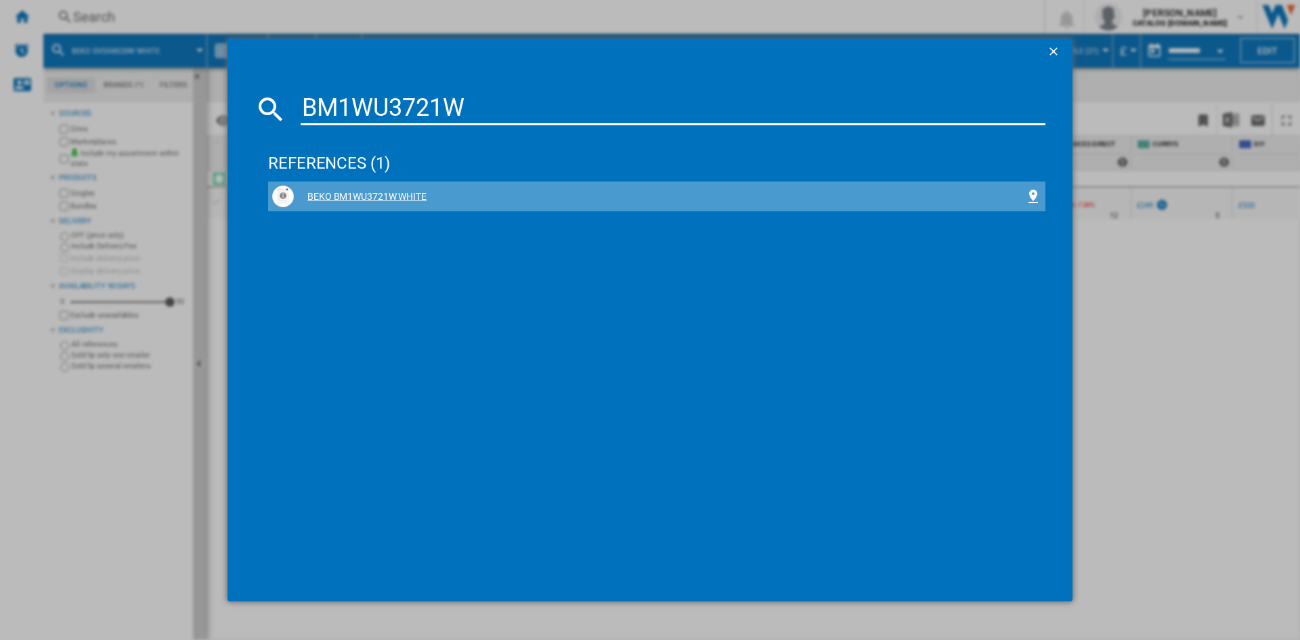
click at [375, 198] on div "BEKO BM1WU3721W WHITE" at bounding box center [659, 197] width 731 height 14
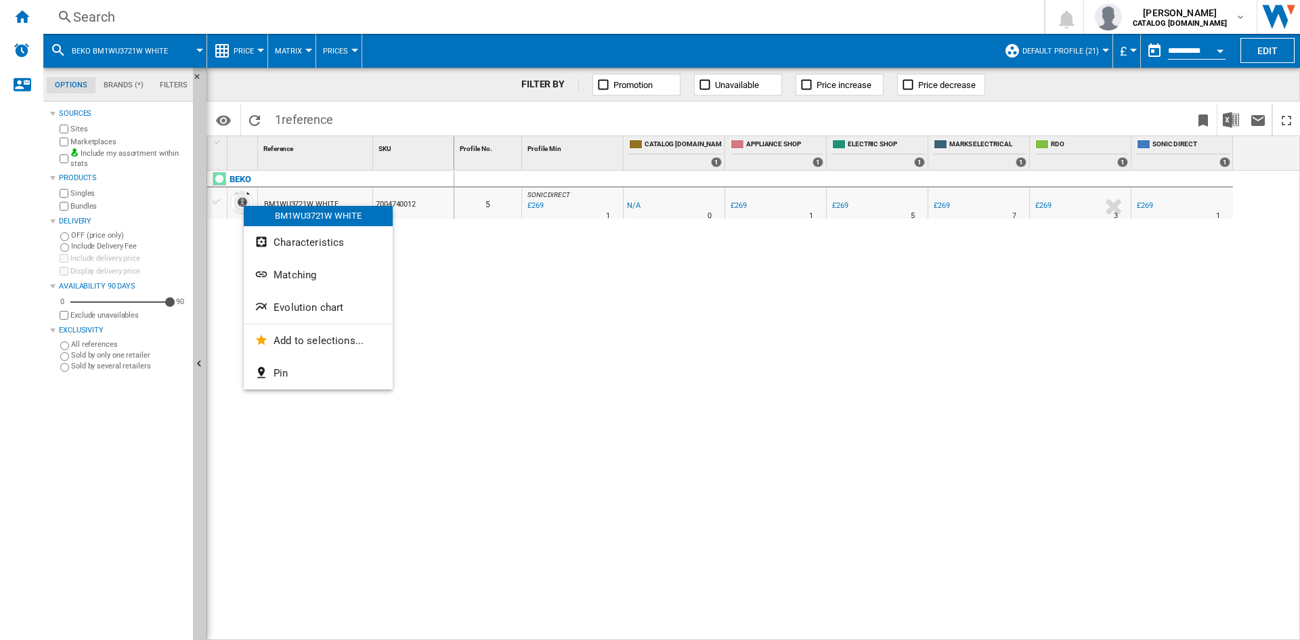
click at [324, 309] on span "Evolution chart" at bounding box center [309, 307] width 70 height 12
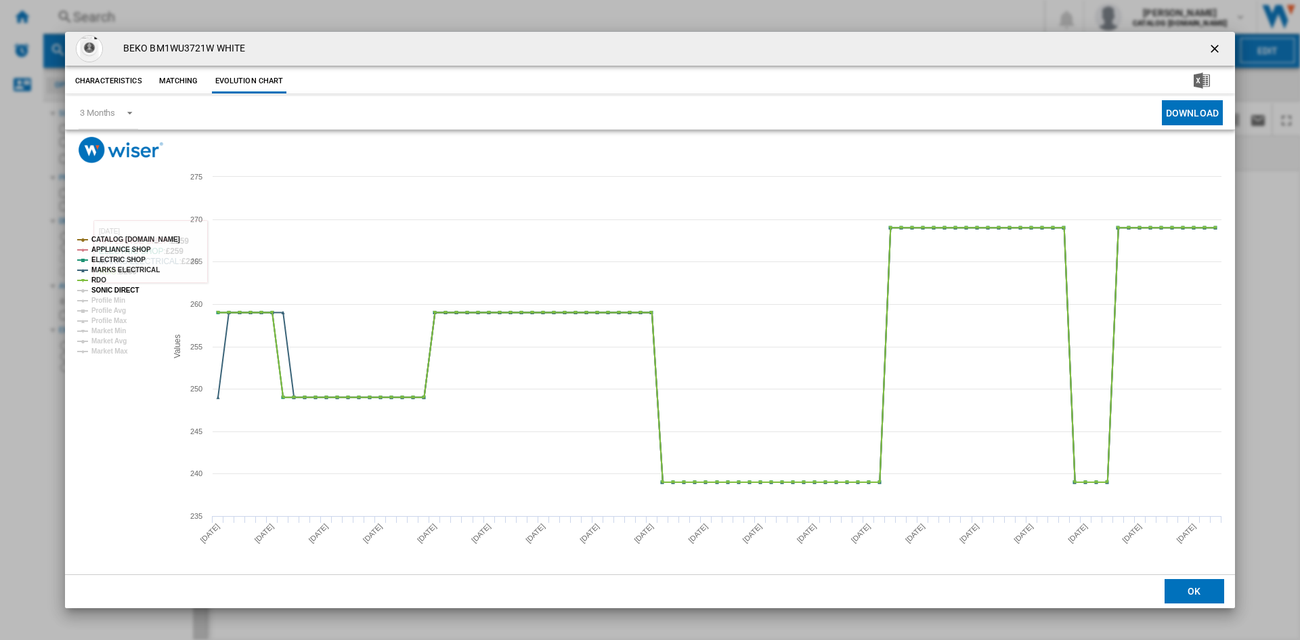
click at [123, 292] on tspan "SONIC DIRECT" at bounding box center [114, 289] width 47 height 7
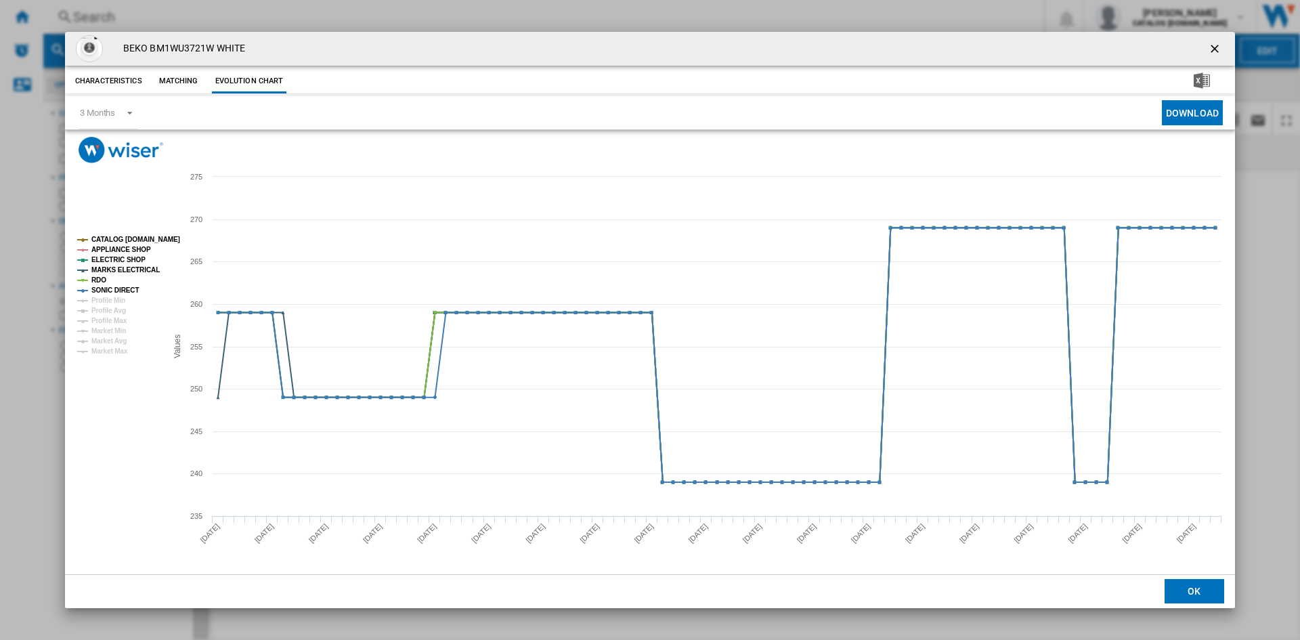
drag, startPoint x: 1215, startPoint y: 47, endPoint x: 1196, endPoint y: 54, distance: 19.5
click at [1215, 47] on ng-md-icon "getI18NText('BUTTONS.CLOSE_DIALOG')" at bounding box center [1216, 50] width 16 height 16
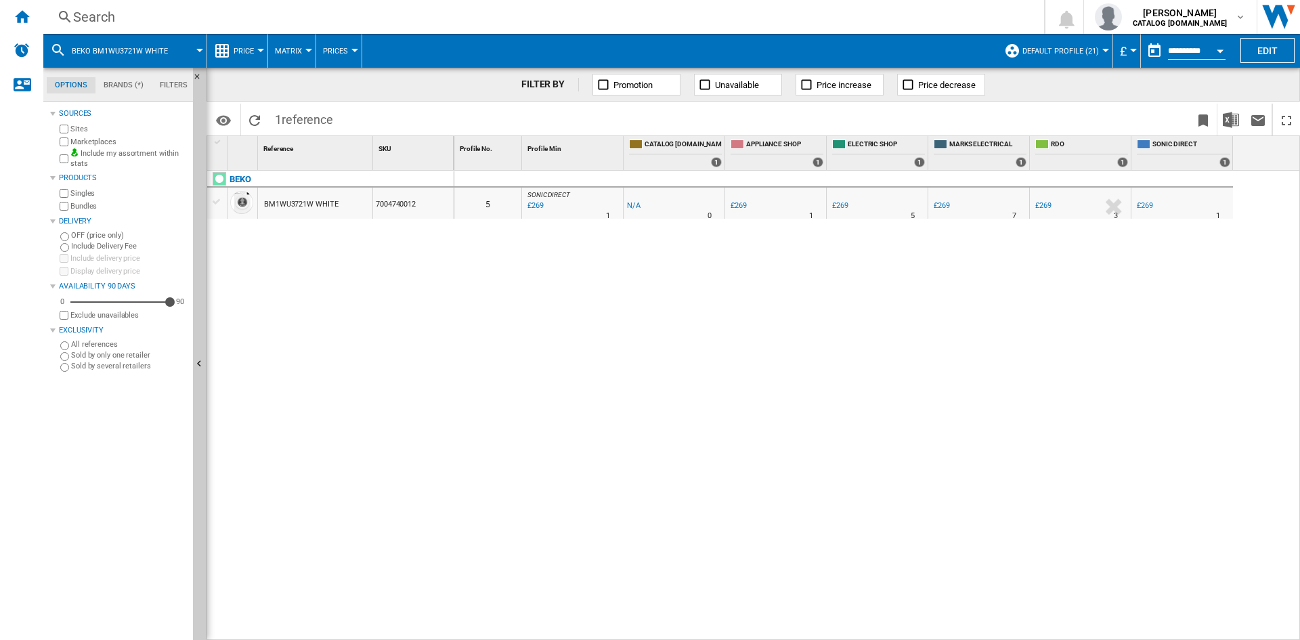
click at [101, 16] on div "Search" at bounding box center [541, 16] width 936 height 19
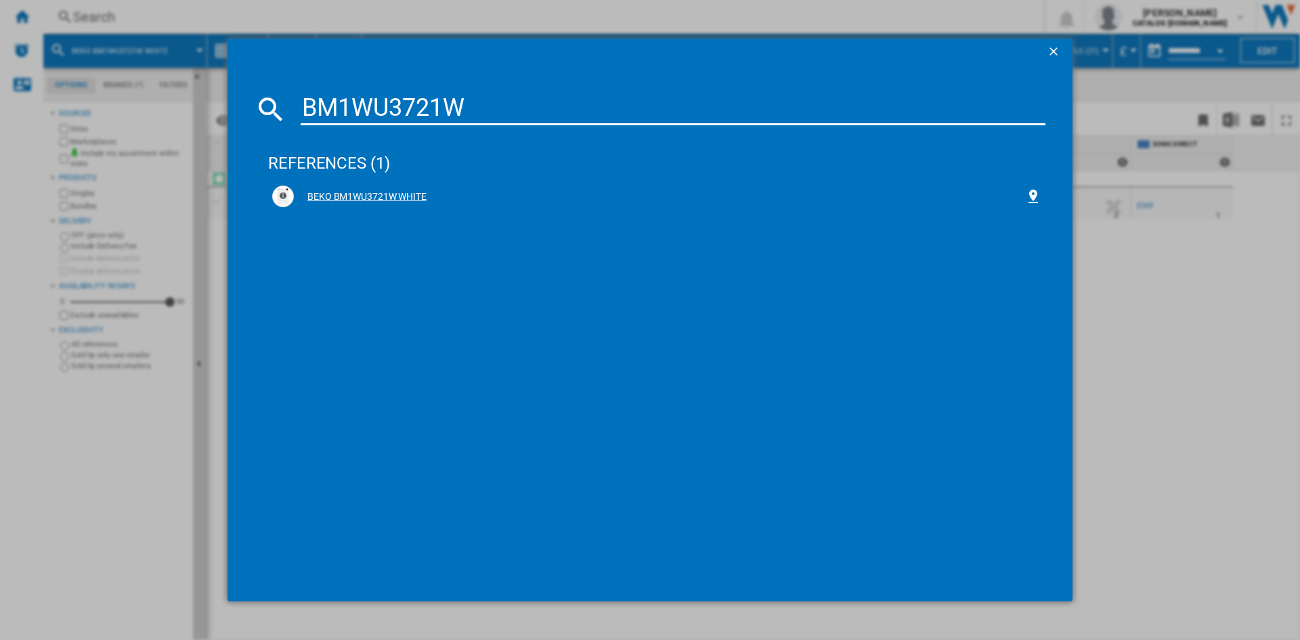
type input "BM1WU3721W"
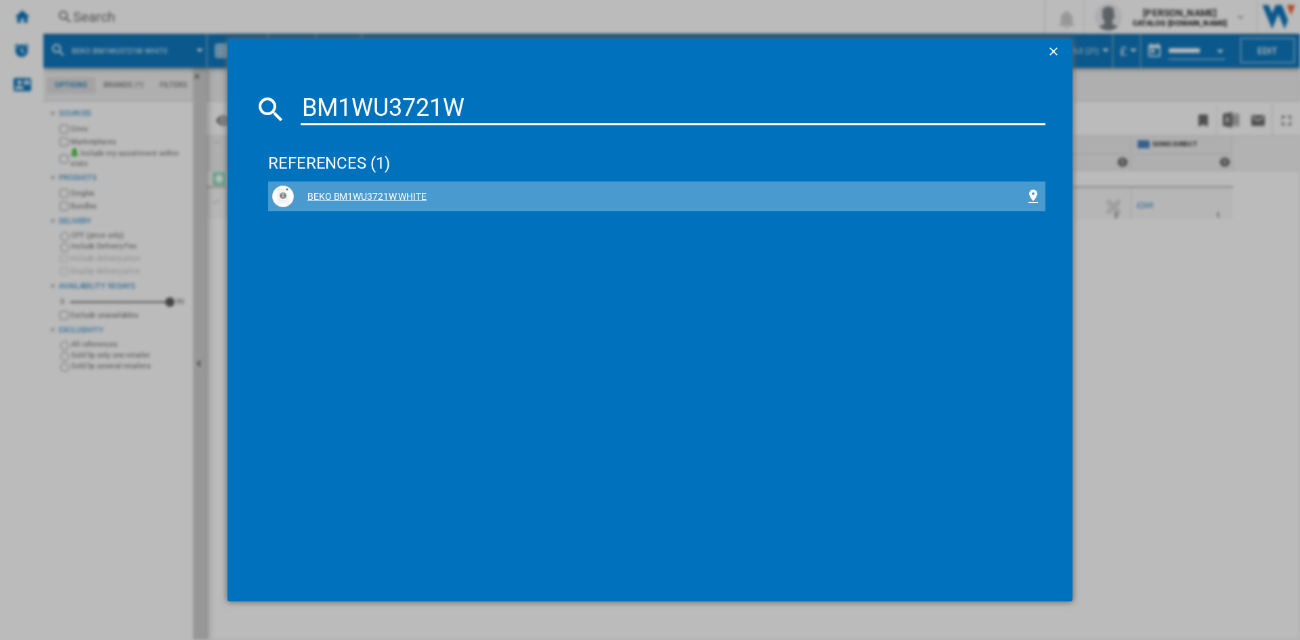
click at [401, 196] on div "BEKO BM1WU3721W WHITE" at bounding box center [659, 197] width 731 height 14
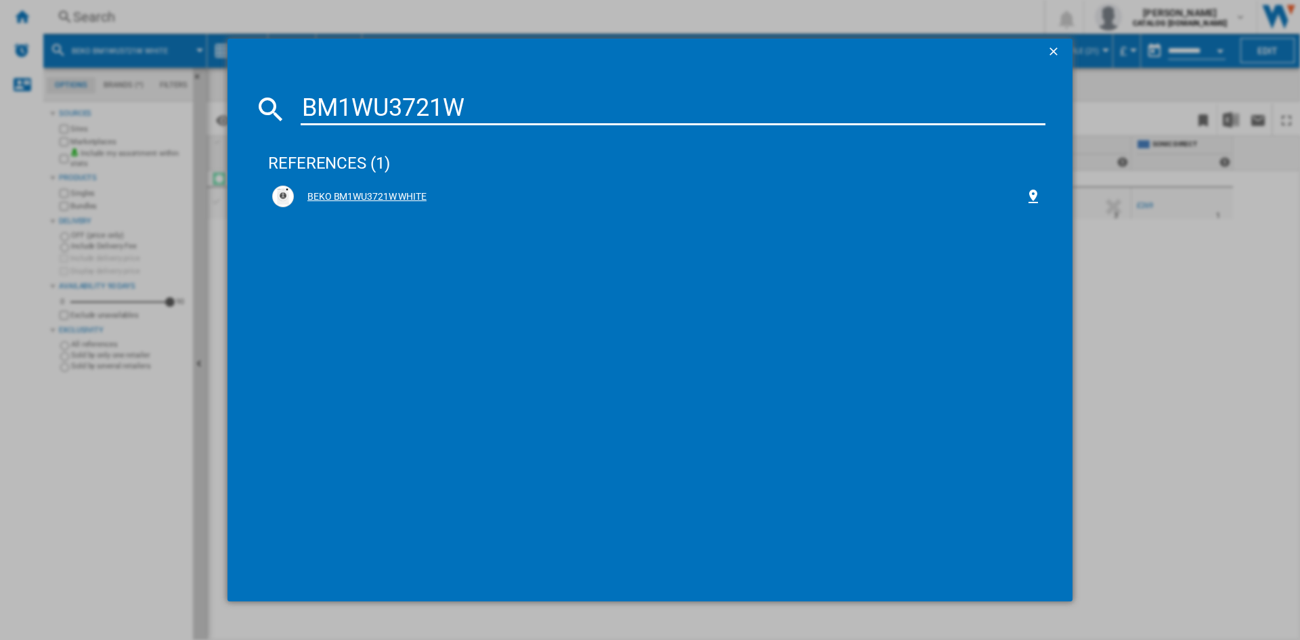
click at [361, 195] on div "BEKO BM1WU3721W WHITE" at bounding box center [659, 197] width 731 height 14
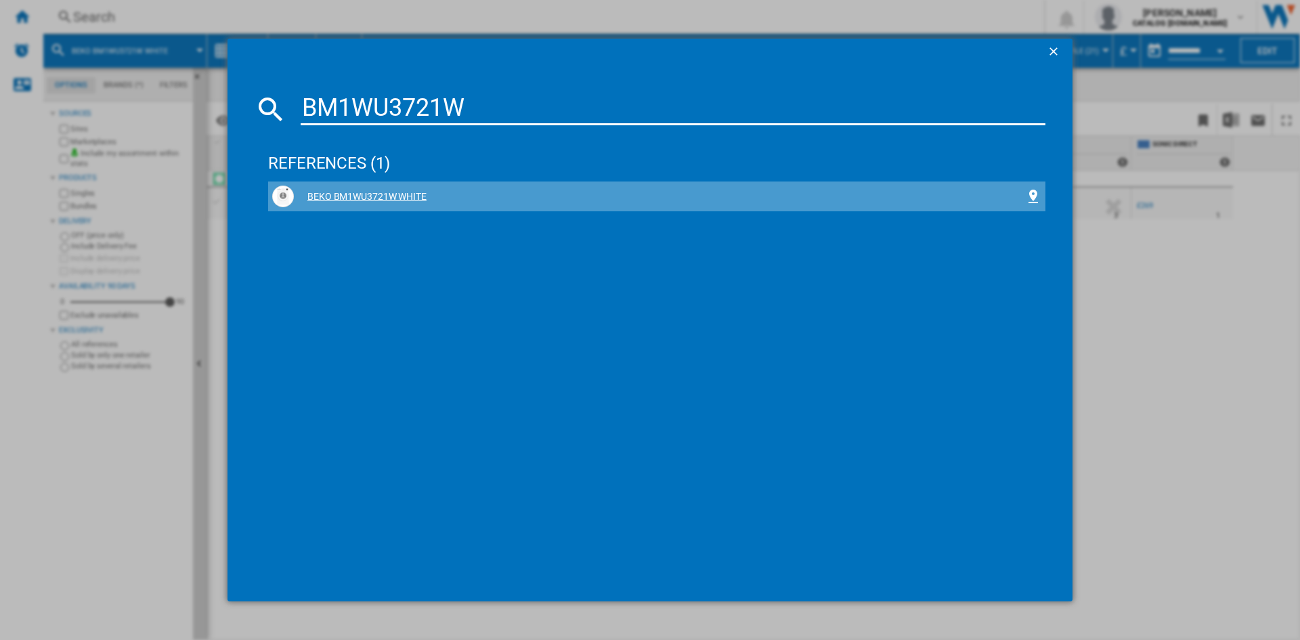
click at [383, 195] on div "BEKO BM1WU3721W WHITE" at bounding box center [659, 197] width 731 height 14
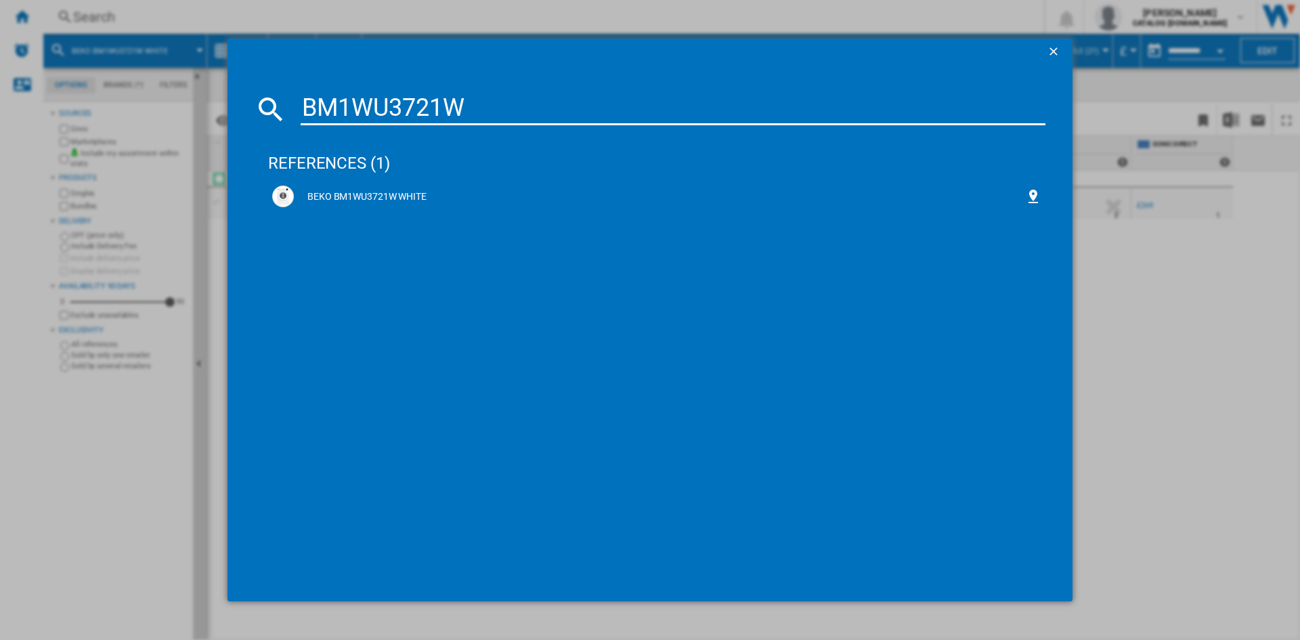
drag, startPoint x: 474, startPoint y: 280, endPoint x: 491, endPoint y: 292, distance: 20.5
click at [475, 280] on div "references (1) BEKO BM1WU3721W WHITE" at bounding box center [656, 353] width 777 height 443
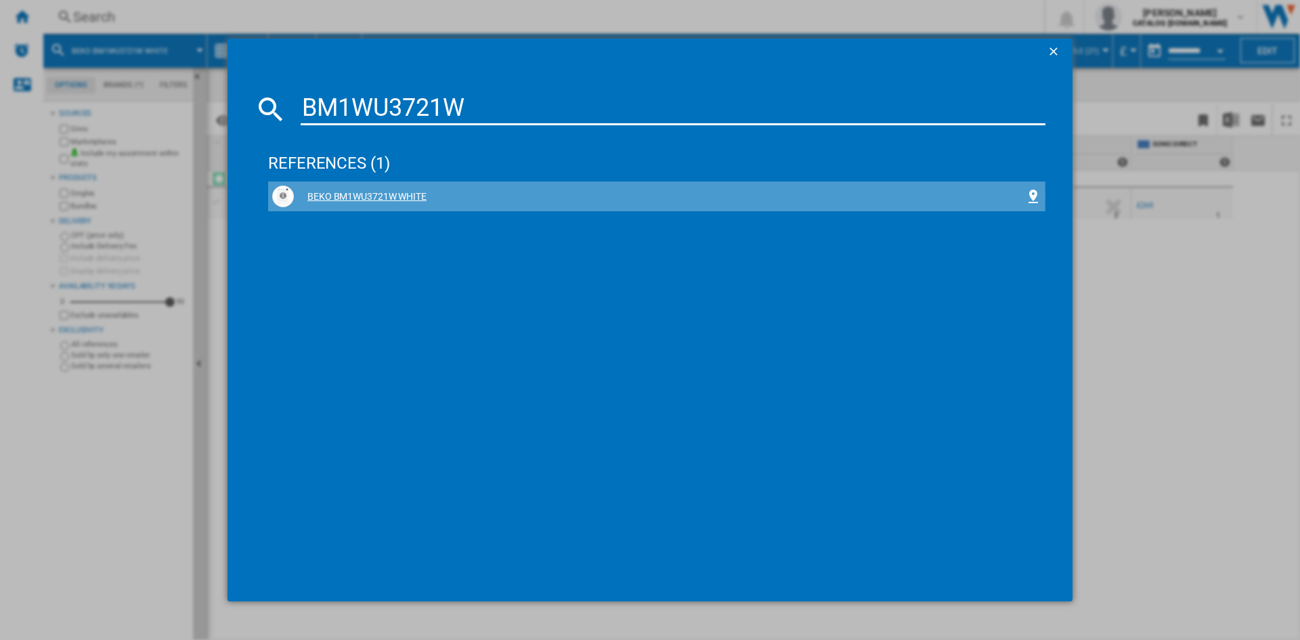
click at [362, 196] on div "BEKO BM1WU3721W WHITE" at bounding box center [659, 197] width 731 height 14
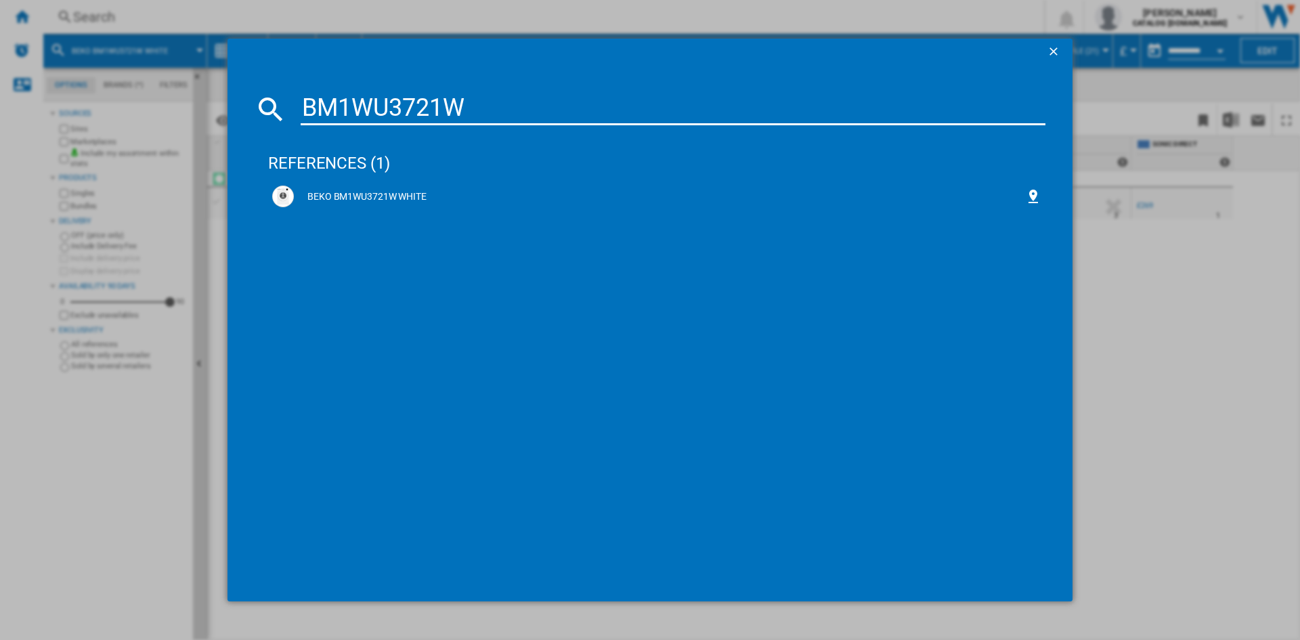
drag, startPoint x: 489, startPoint y: 110, endPoint x: 500, endPoint y: 109, distance: 11.5
click at [491, 109] on input "BM1WU3721W" at bounding box center [673, 109] width 745 height 32
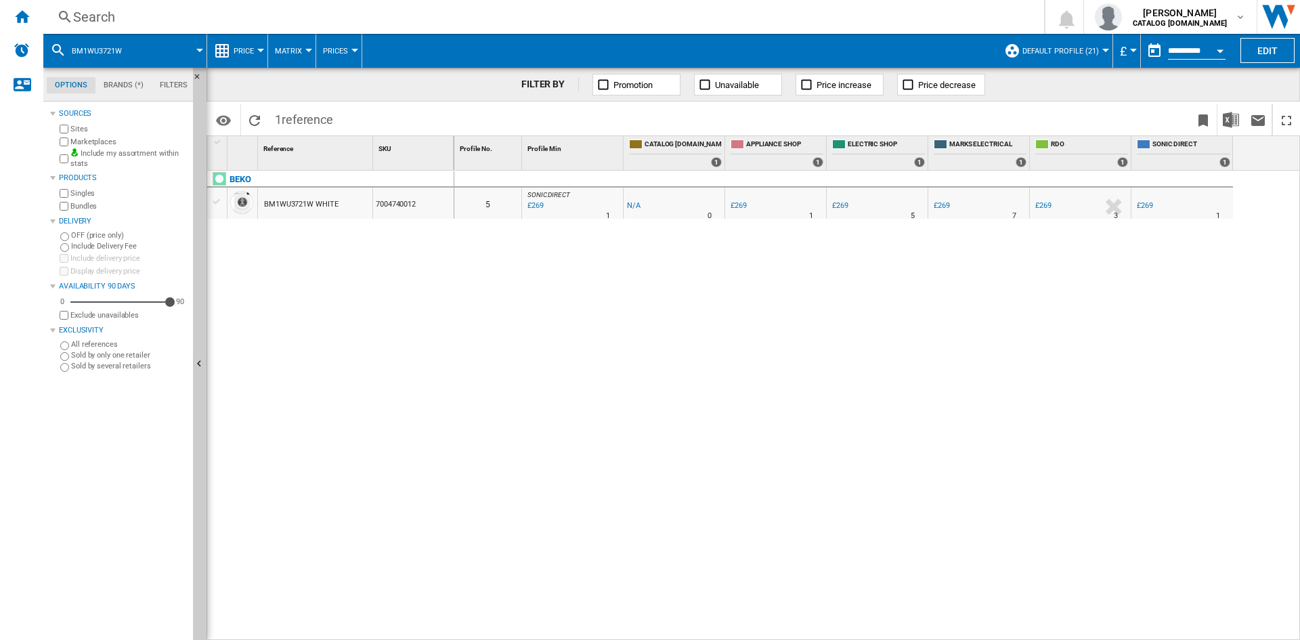
click at [357, 322] on div "BEKO BM1WU3721W WHITE 7004740012" at bounding box center [330, 402] width 247 height 462
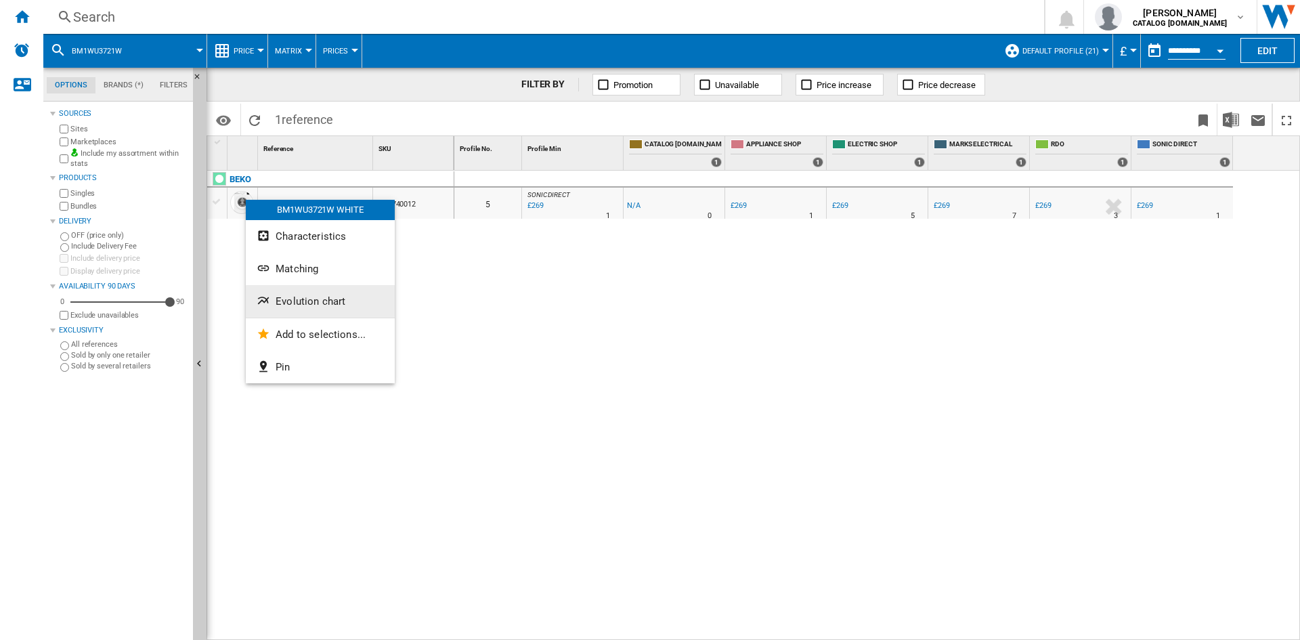
click at [330, 304] on span "Evolution chart" at bounding box center [311, 301] width 70 height 12
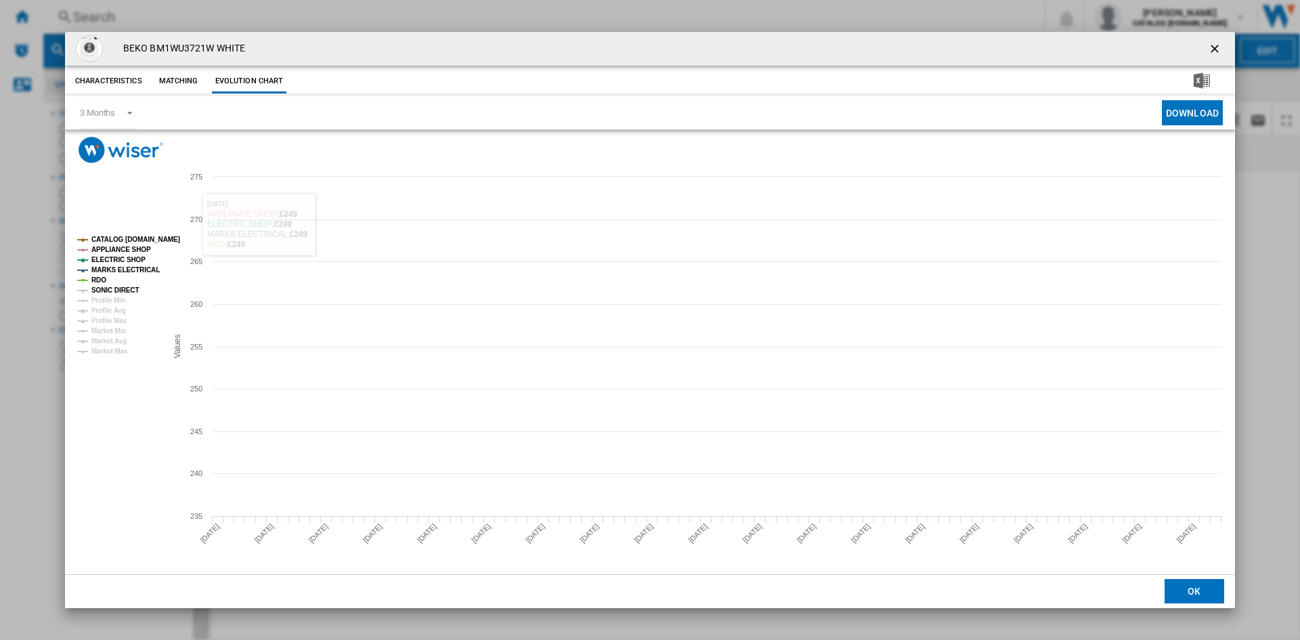
click at [117, 290] on tspan "SONIC DIRECT" at bounding box center [114, 289] width 47 height 7
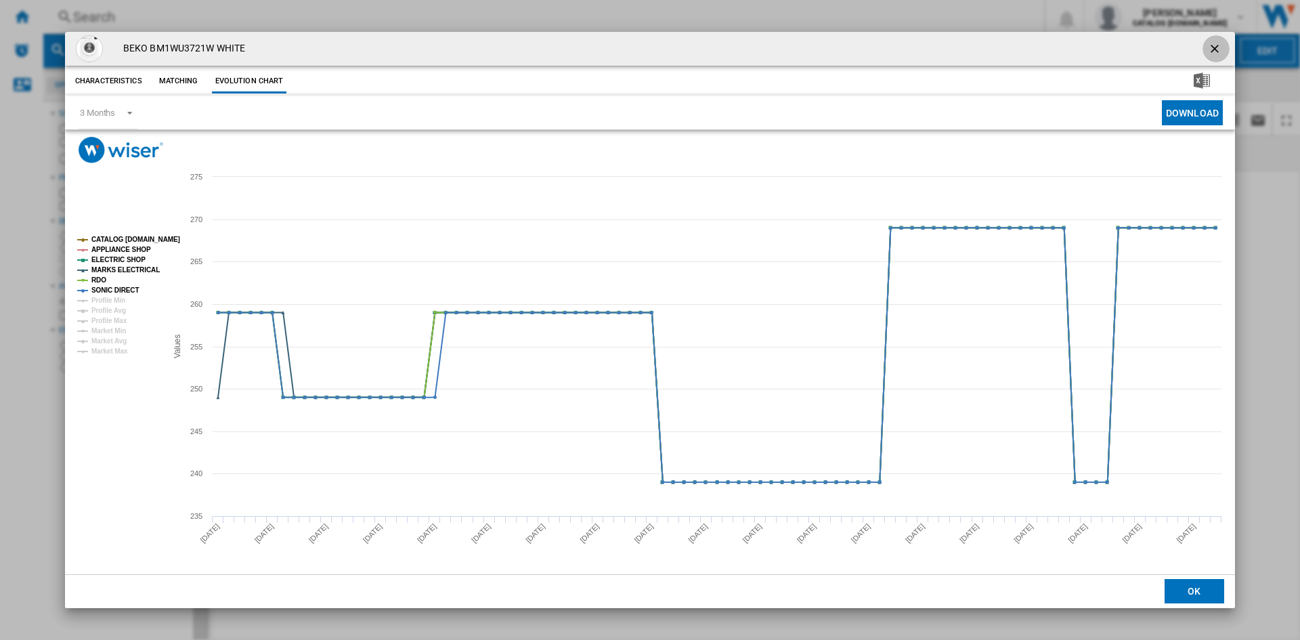
click at [1213, 47] on ng-md-icon "getI18NText('BUTTONS.CLOSE_DIALOG')" at bounding box center [1216, 50] width 16 height 16
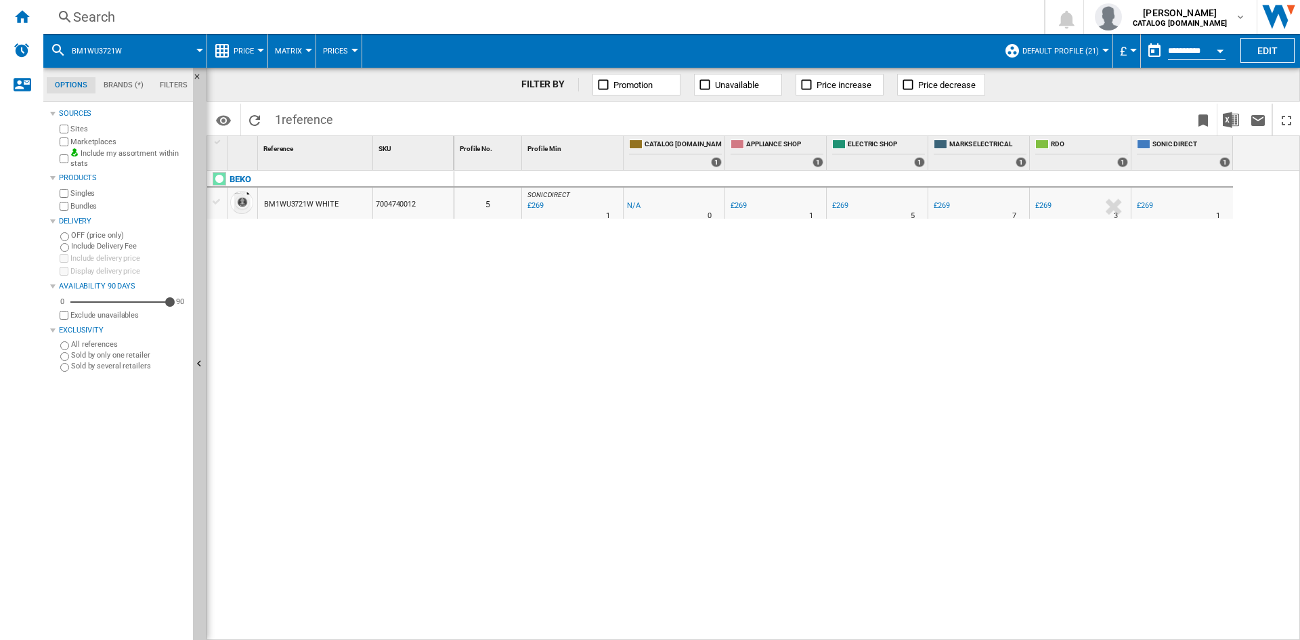
click at [89, 25] on div "Search" at bounding box center [541, 16] width 936 height 19
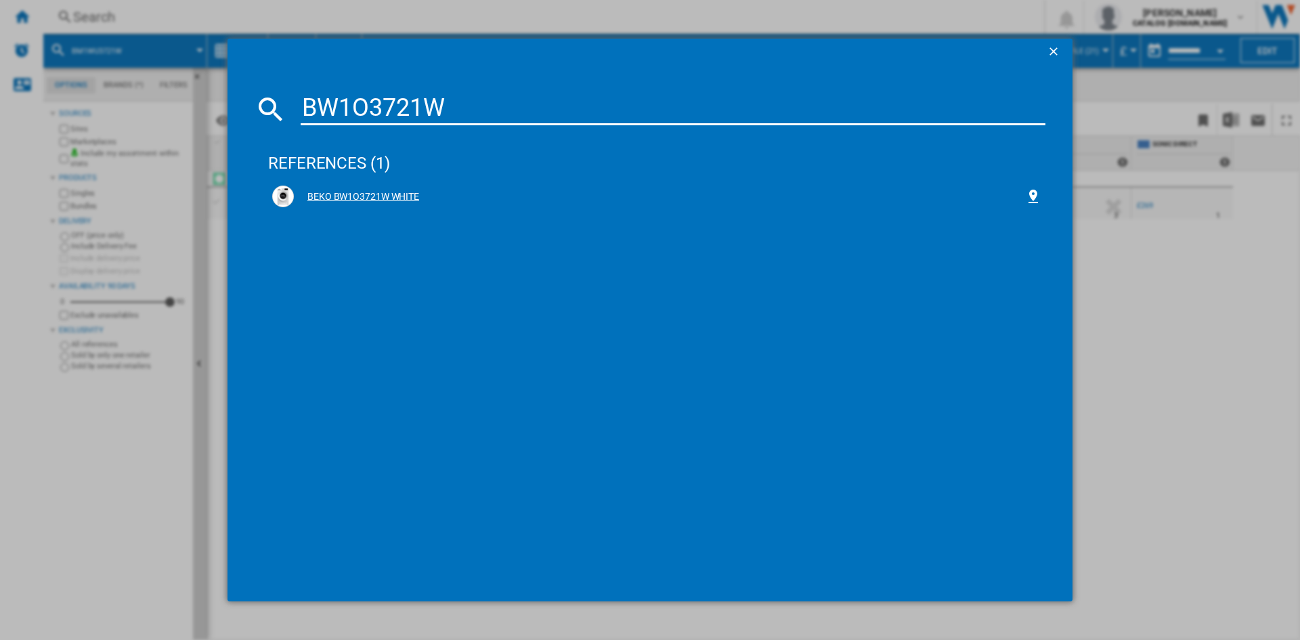
type input "BW1O3721W"
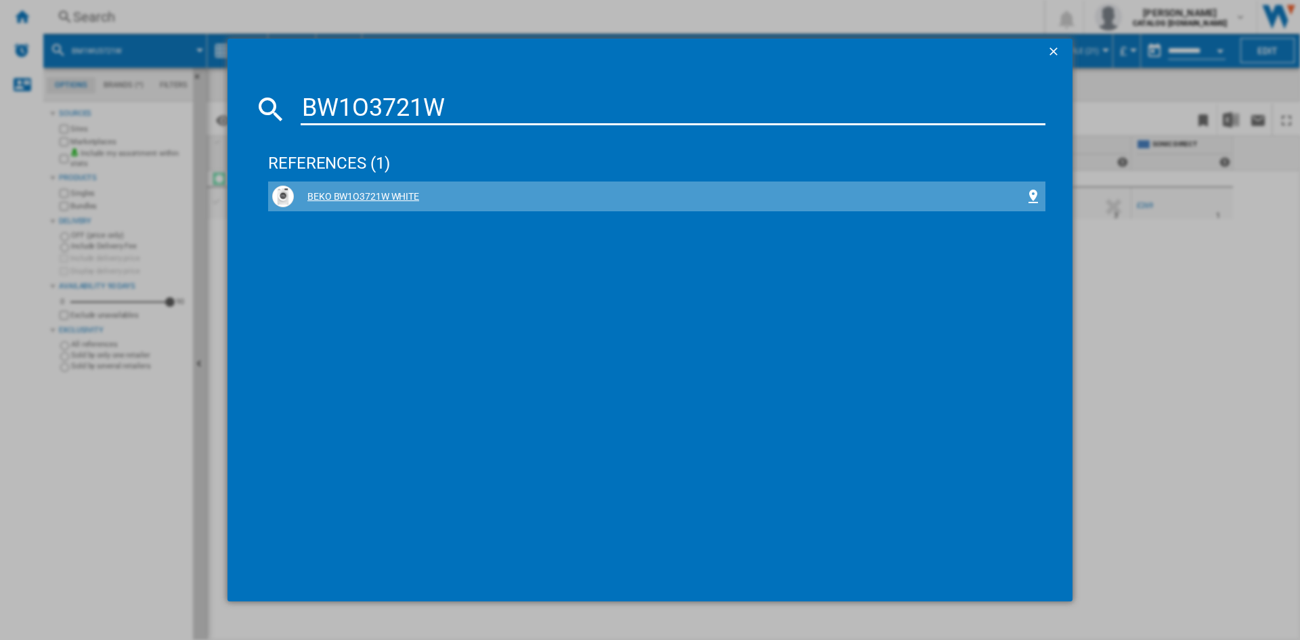
click at [362, 192] on div "BEKO BW1O3721W WHITE" at bounding box center [659, 197] width 731 height 14
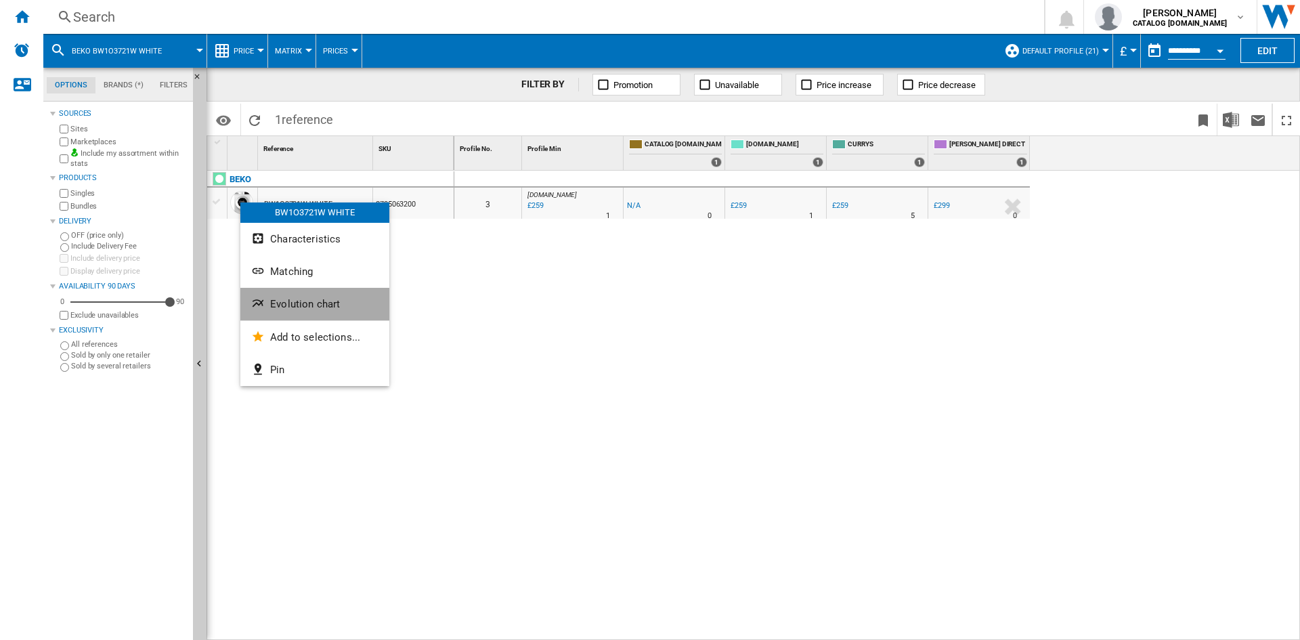
click at [316, 306] on span "Evolution chart" at bounding box center [305, 304] width 70 height 12
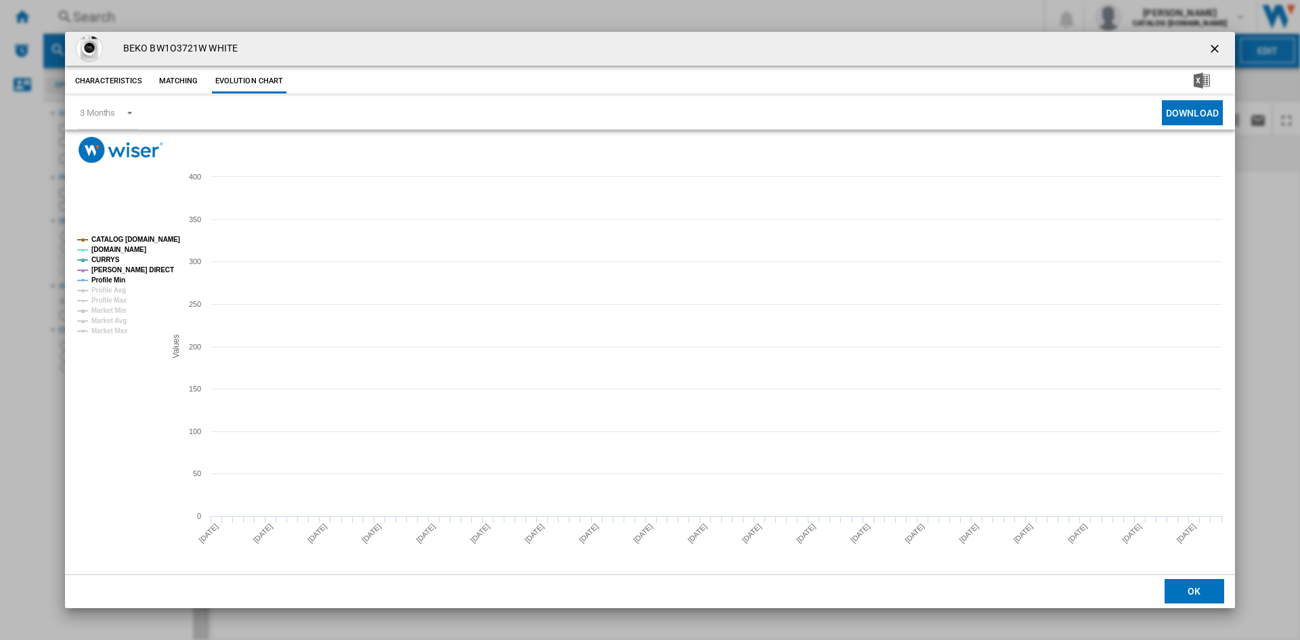
click at [114, 278] on tspan "Profile Min" at bounding box center [108, 279] width 34 height 7
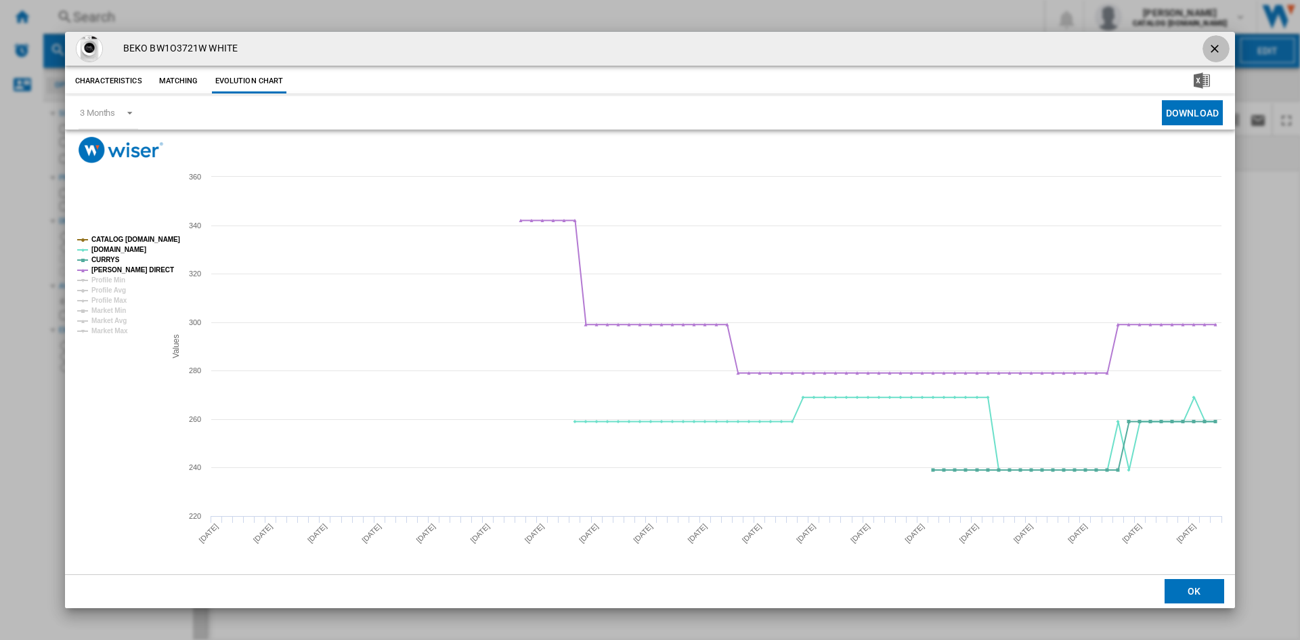
click at [1215, 49] on ng-md-icon "getI18NText('BUTTONS.CLOSE_DIALOG')" at bounding box center [1216, 50] width 16 height 16
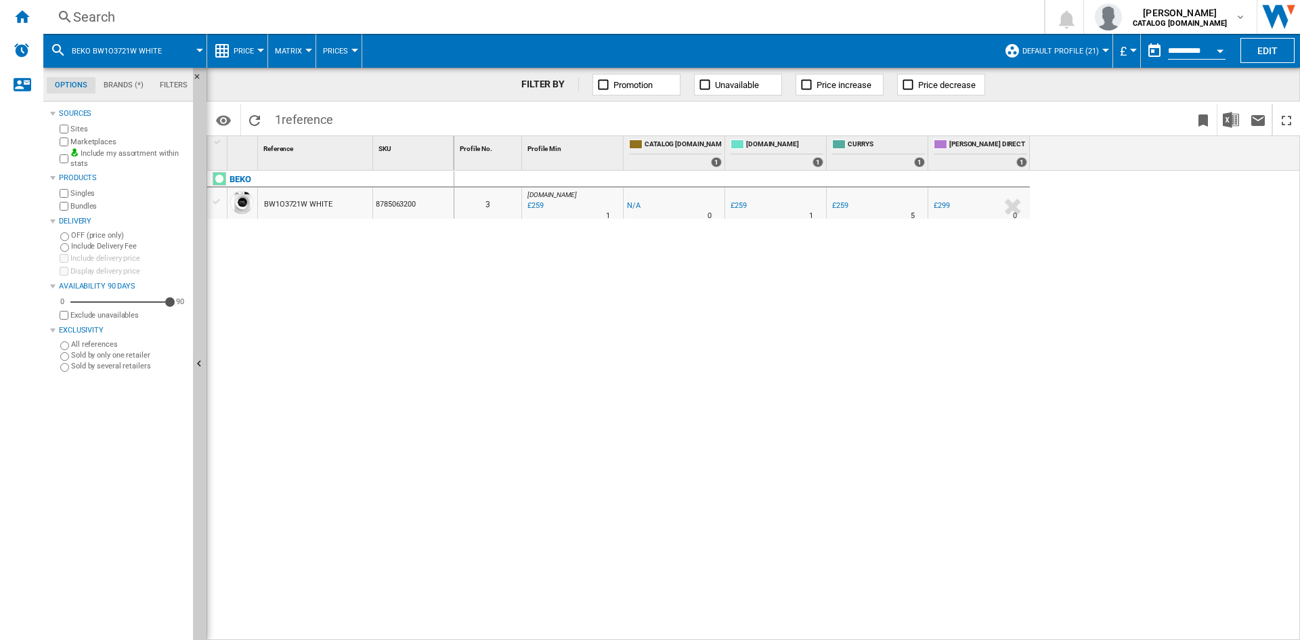
click at [96, 12] on div "Search" at bounding box center [541, 16] width 936 height 19
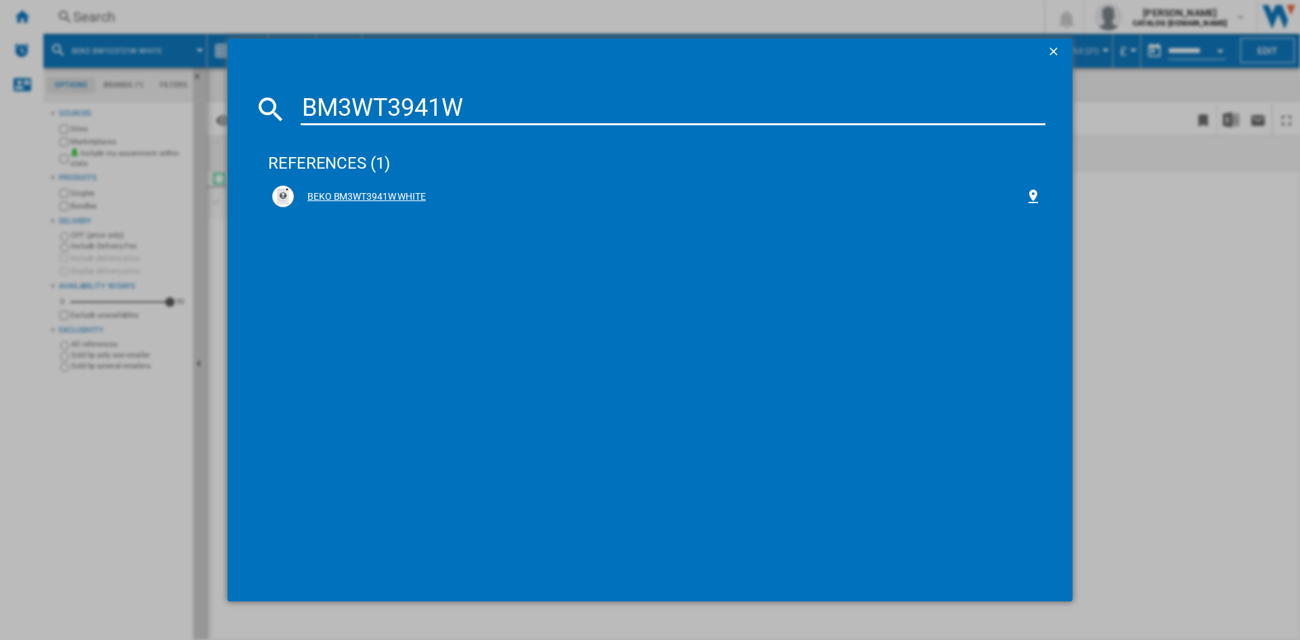
type input "BM3WT3941W"
click at [364, 197] on div "BEKO BM3WT3941W WHITE" at bounding box center [659, 197] width 731 height 14
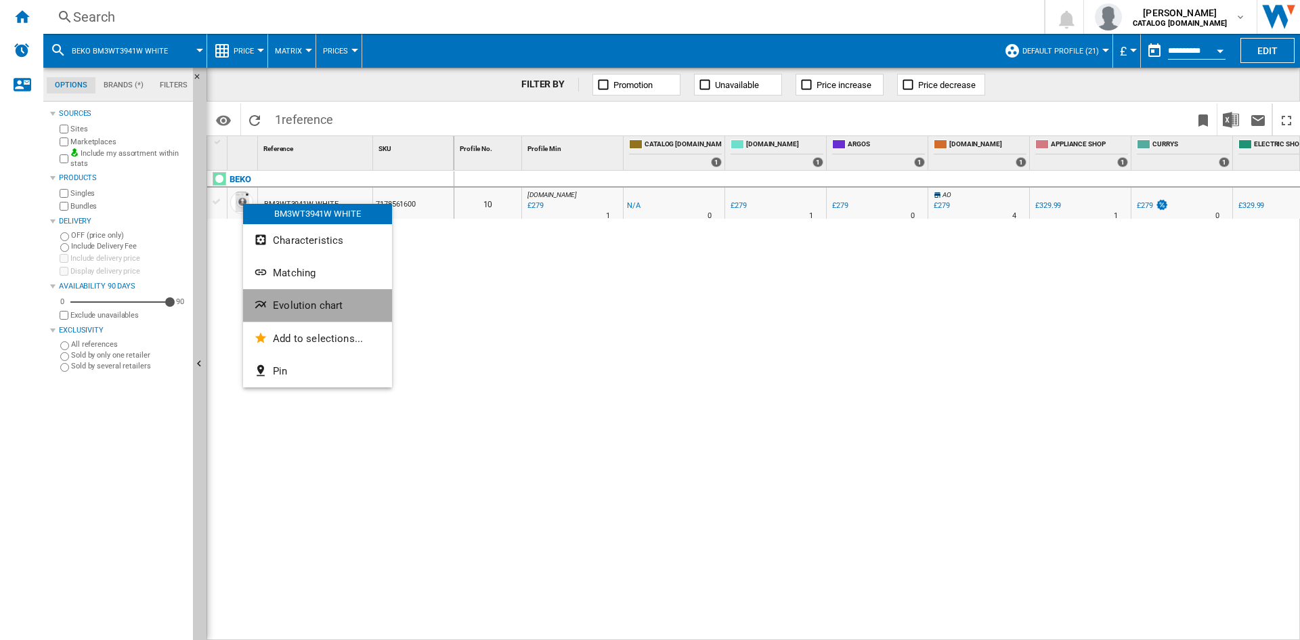
click at [318, 311] on span "Evolution chart" at bounding box center [308, 305] width 70 height 12
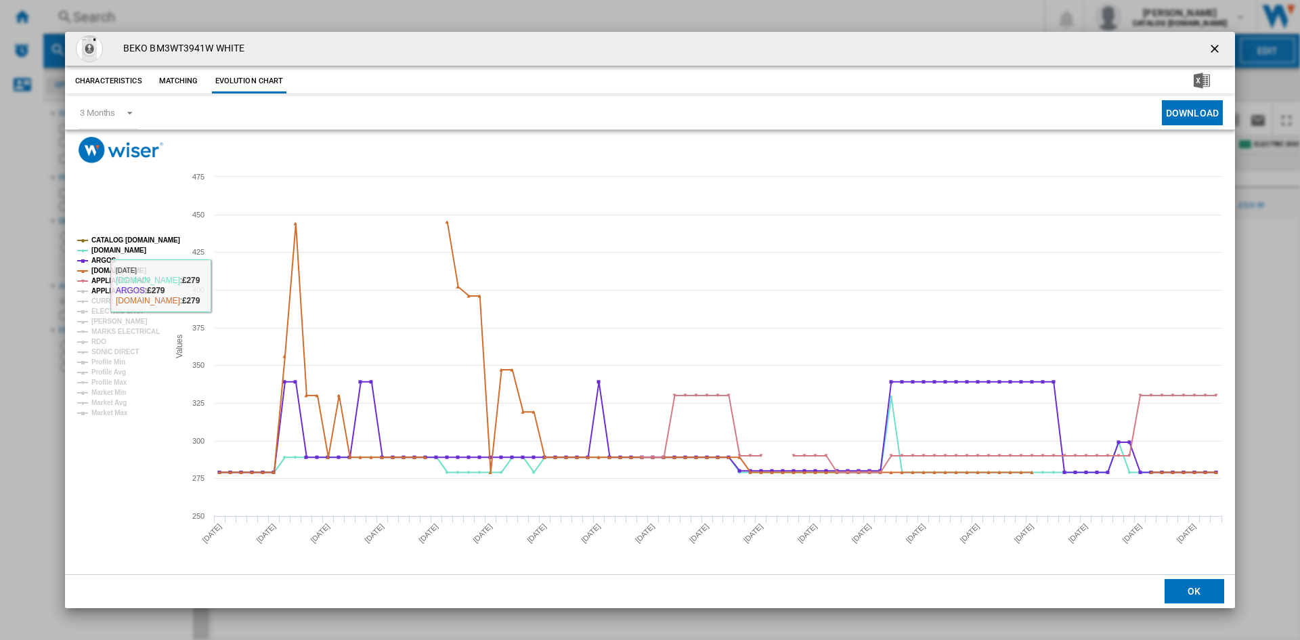
click at [102, 295] on tspan "APPLIANCES DIRECT" at bounding box center [126, 290] width 70 height 7
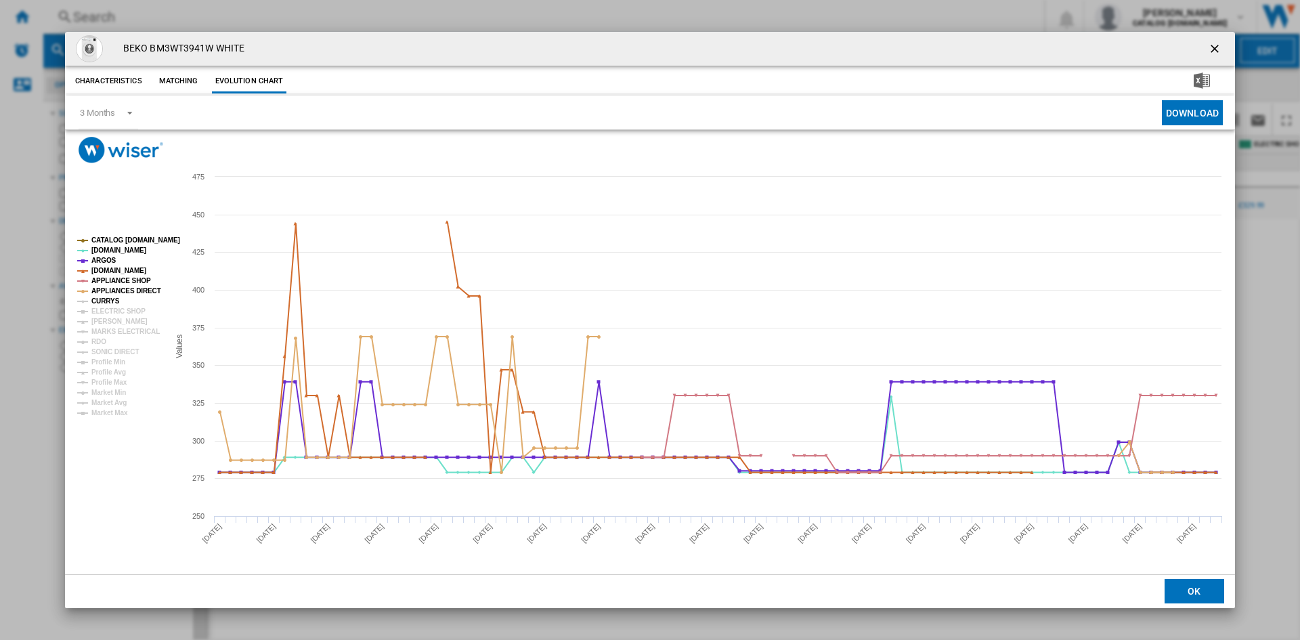
click at [108, 301] on tspan "CURRYS" at bounding box center [105, 300] width 28 height 7
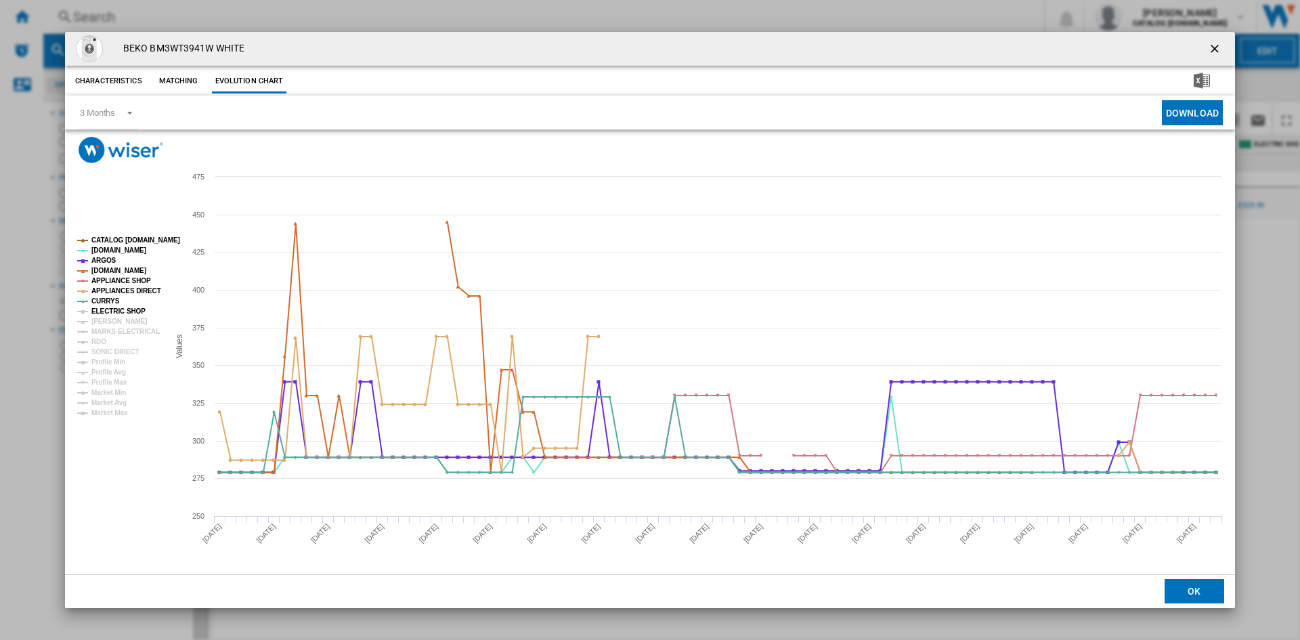
drag, startPoint x: 111, startPoint y: 311, endPoint x: 111, endPoint y: 318, distance: 7.4
click at [111, 311] on tspan "ELECTRIC SHOP" at bounding box center [118, 310] width 54 height 7
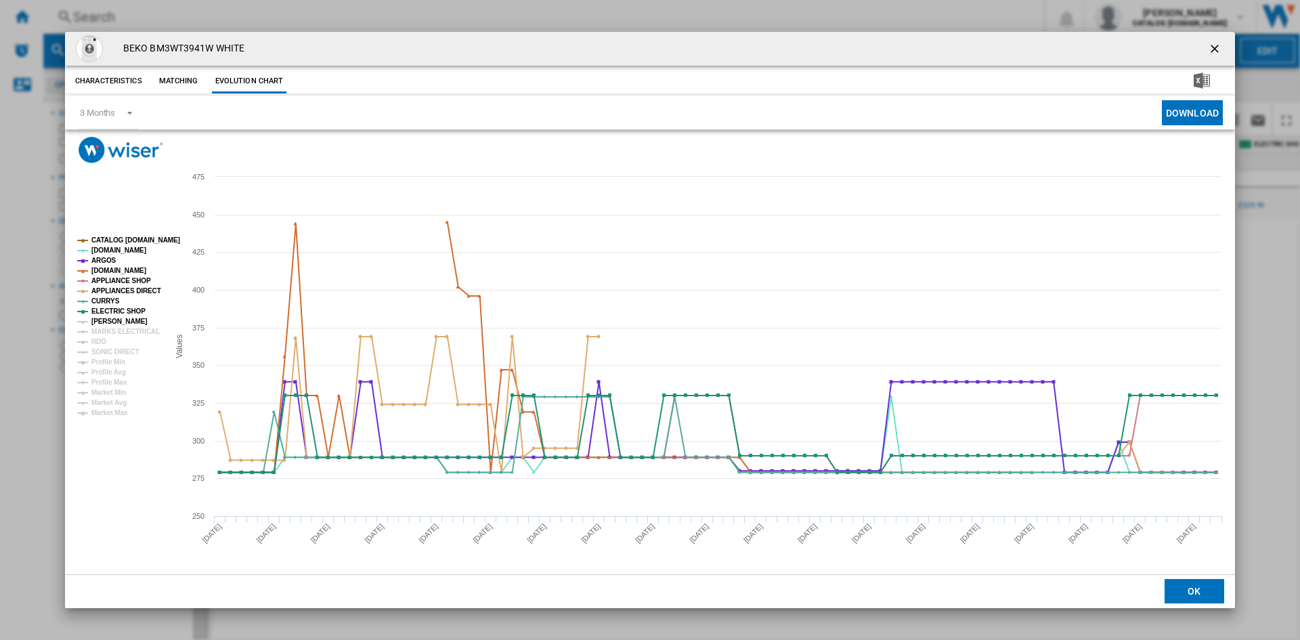
click at [111, 324] on tspan "[PERSON_NAME]" at bounding box center [119, 321] width 56 height 7
drag, startPoint x: 109, startPoint y: 334, endPoint x: 93, endPoint y: 341, distance: 17.0
click at [108, 335] on tspan "MARKS ELECTRICAL" at bounding box center [125, 331] width 68 height 7
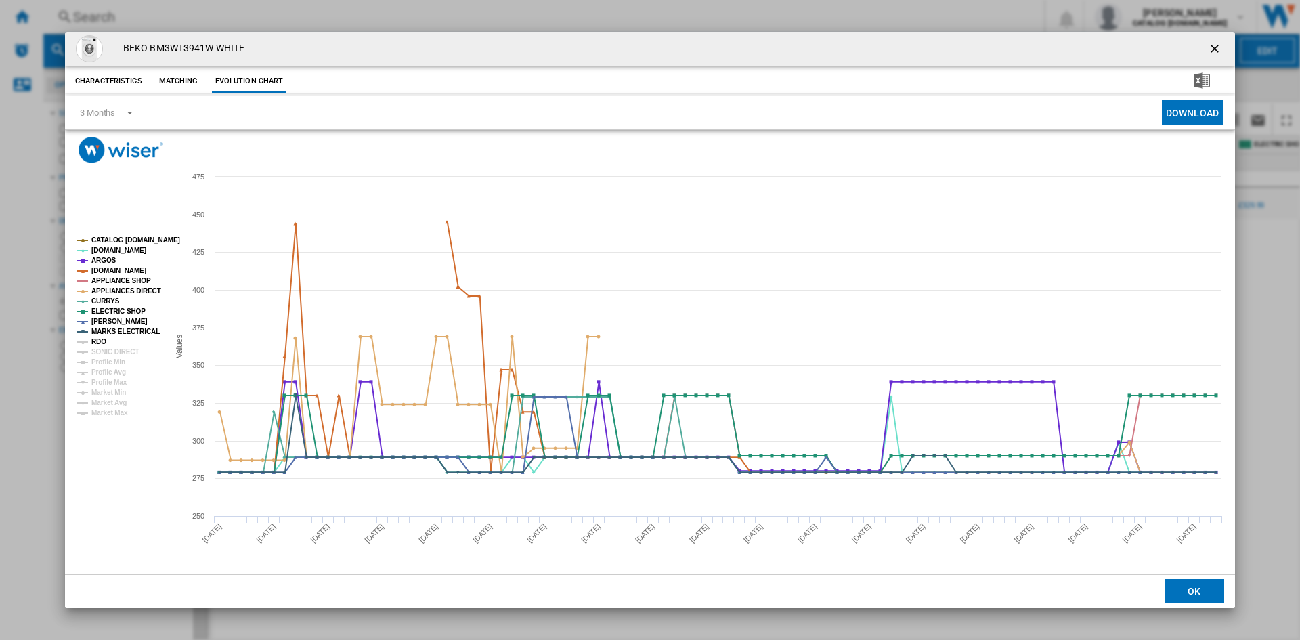
drag, startPoint x: 93, startPoint y: 341, endPoint x: 100, endPoint y: 345, distance: 7.9
click at [95, 342] on tspan "RDO" at bounding box center [98, 341] width 15 height 7
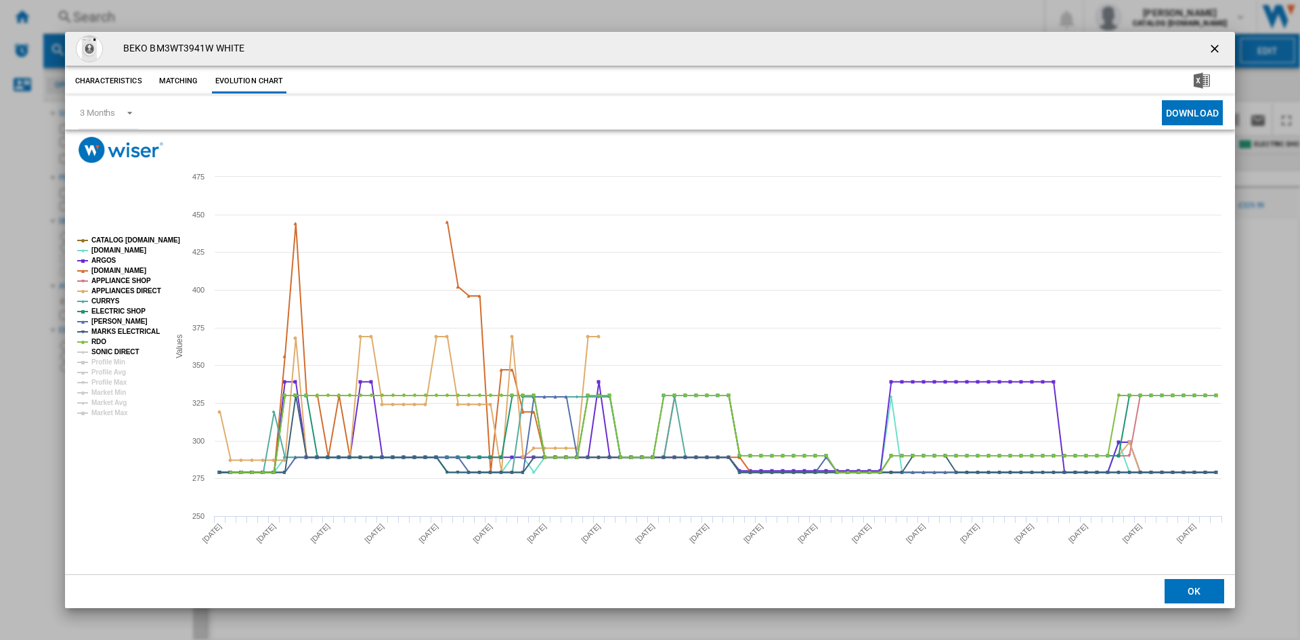
click at [116, 351] on tspan "SONIC DIRECT" at bounding box center [114, 351] width 47 height 7
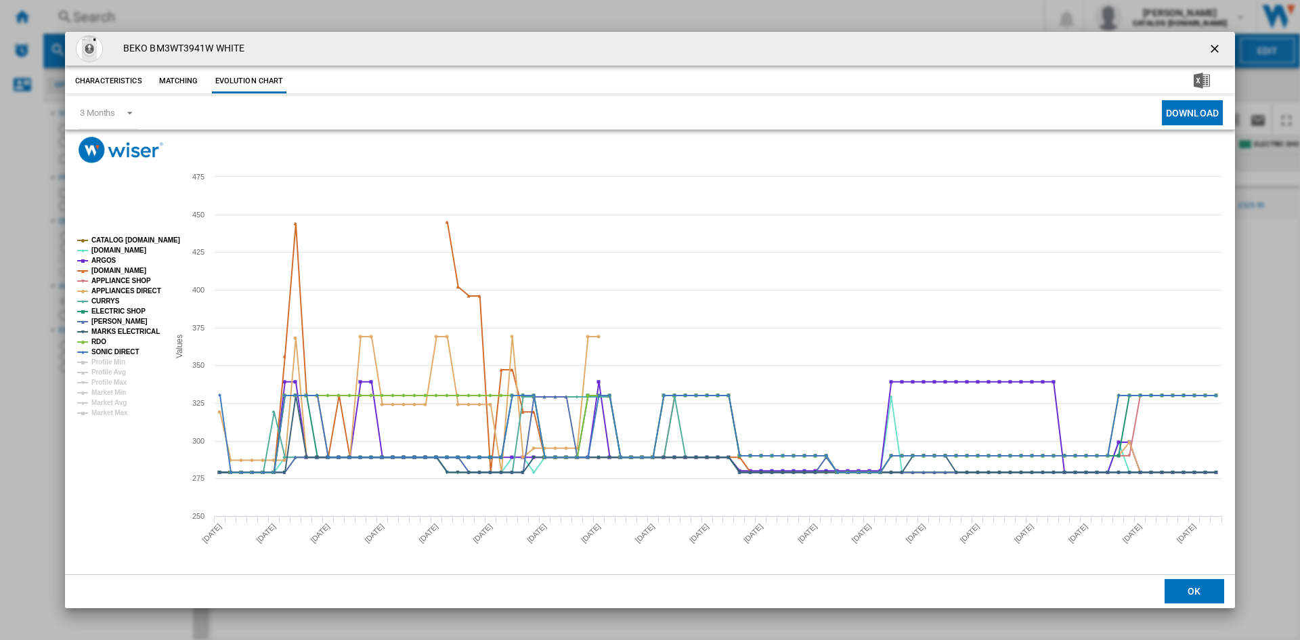
drag, startPoint x: 1215, startPoint y: 46, endPoint x: 1203, endPoint y: 50, distance: 12.2
click at [1215, 46] on ng-md-icon "getI18NText('BUTTONS.CLOSE_DIALOG')" at bounding box center [1216, 50] width 16 height 16
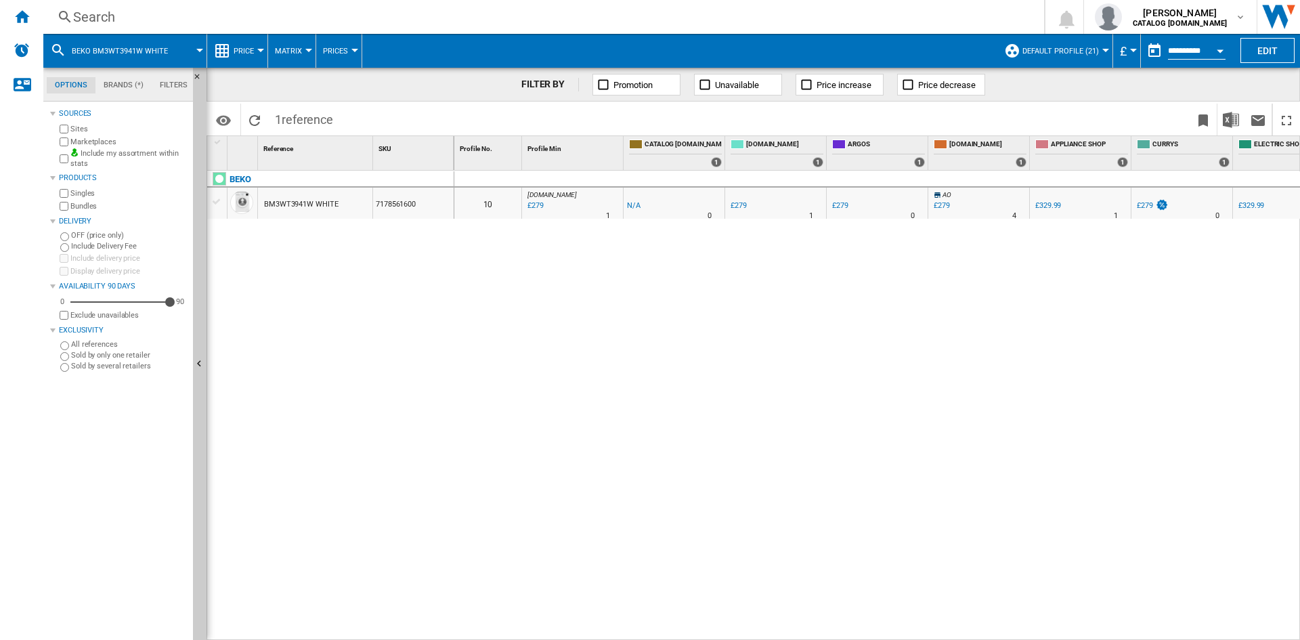
click at [84, 19] on div "Search" at bounding box center [541, 16] width 936 height 19
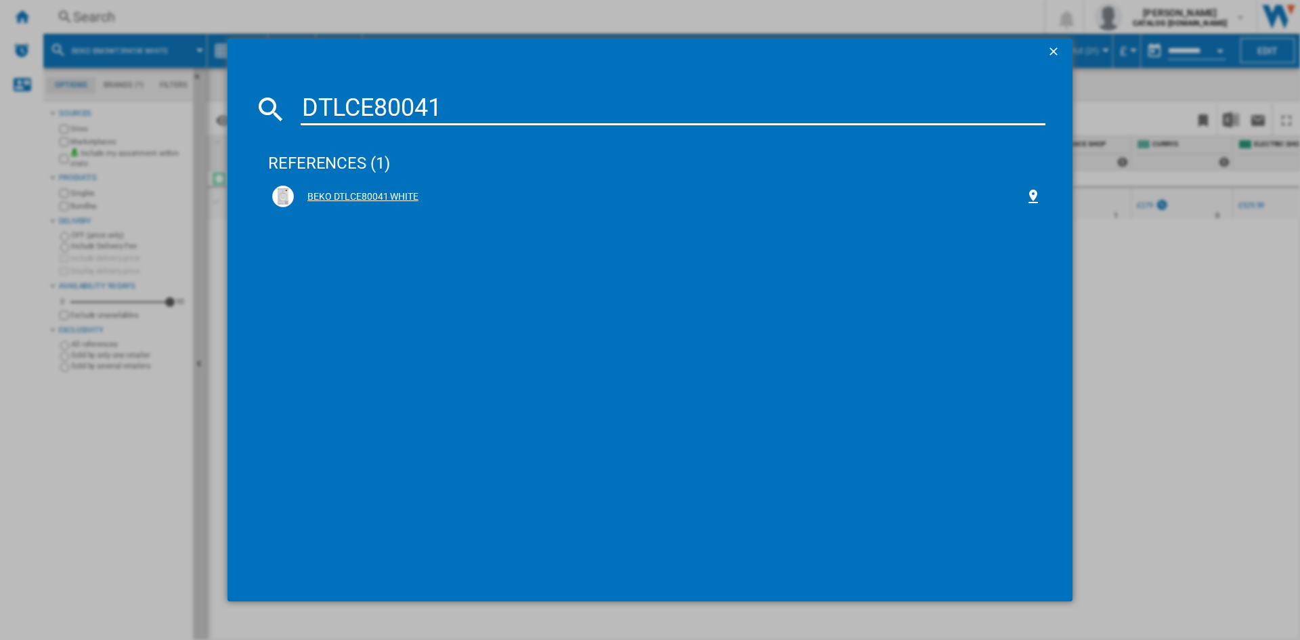
type input "DTLCE80041"
click at [348, 201] on div "BEKO DTLCE80041 WHITE" at bounding box center [659, 197] width 731 height 14
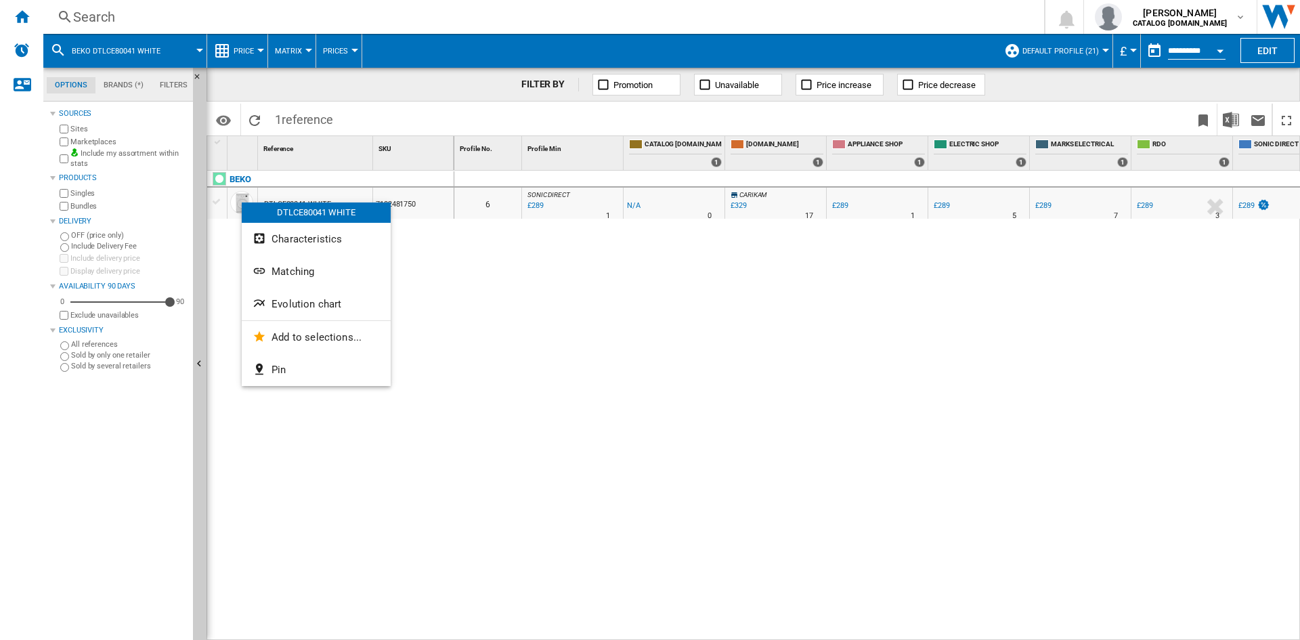
click at [324, 302] on span "Evolution chart" at bounding box center [306, 304] width 70 height 12
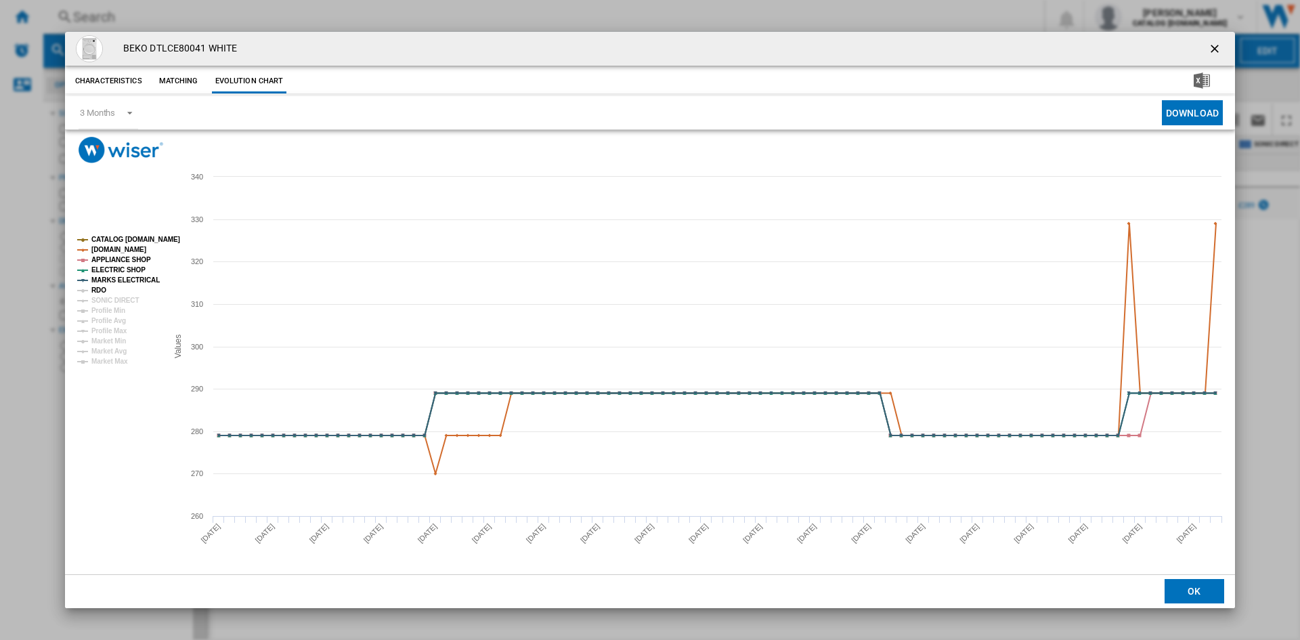
click at [101, 293] on tspan "RDO" at bounding box center [98, 289] width 15 height 7
click at [120, 297] on tspan "SONIC DIRECT" at bounding box center [114, 300] width 47 height 7
click at [1219, 47] on ng-md-icon "getI18NText('BUTTONS.CLOSE_DIALOG')" at bounding box center [1216, 50] width 16 height 16
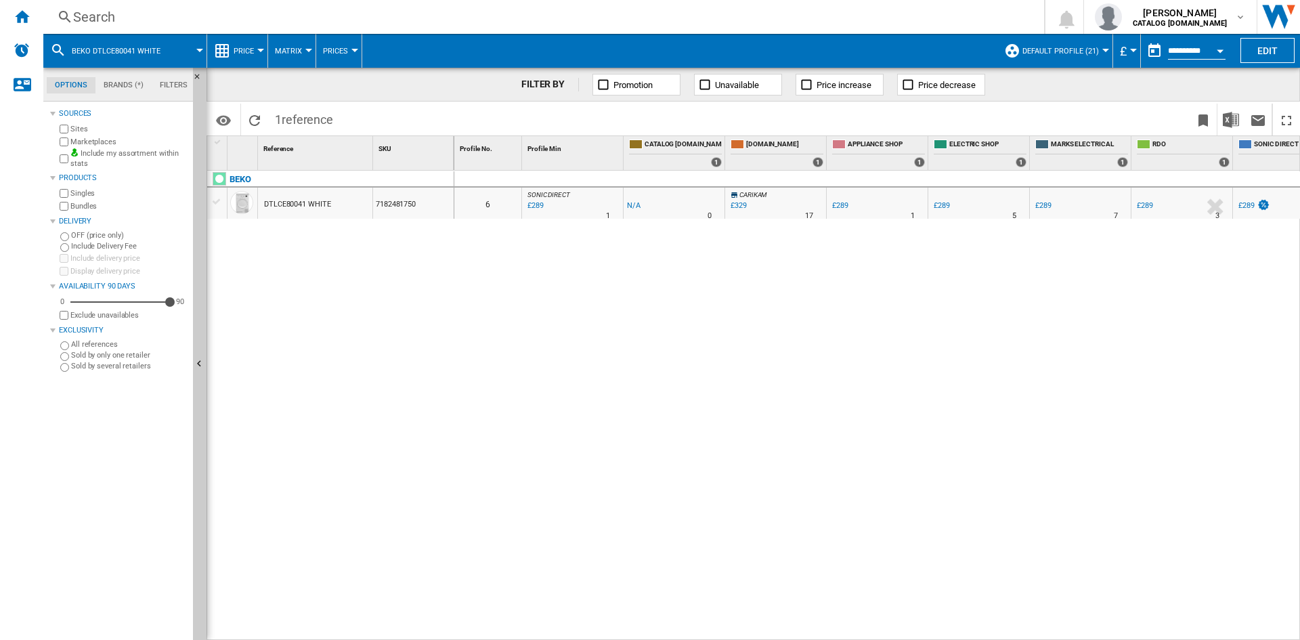
click at [109, 14] on div "Search" at bounding box center [541, 16] width 936 height 19
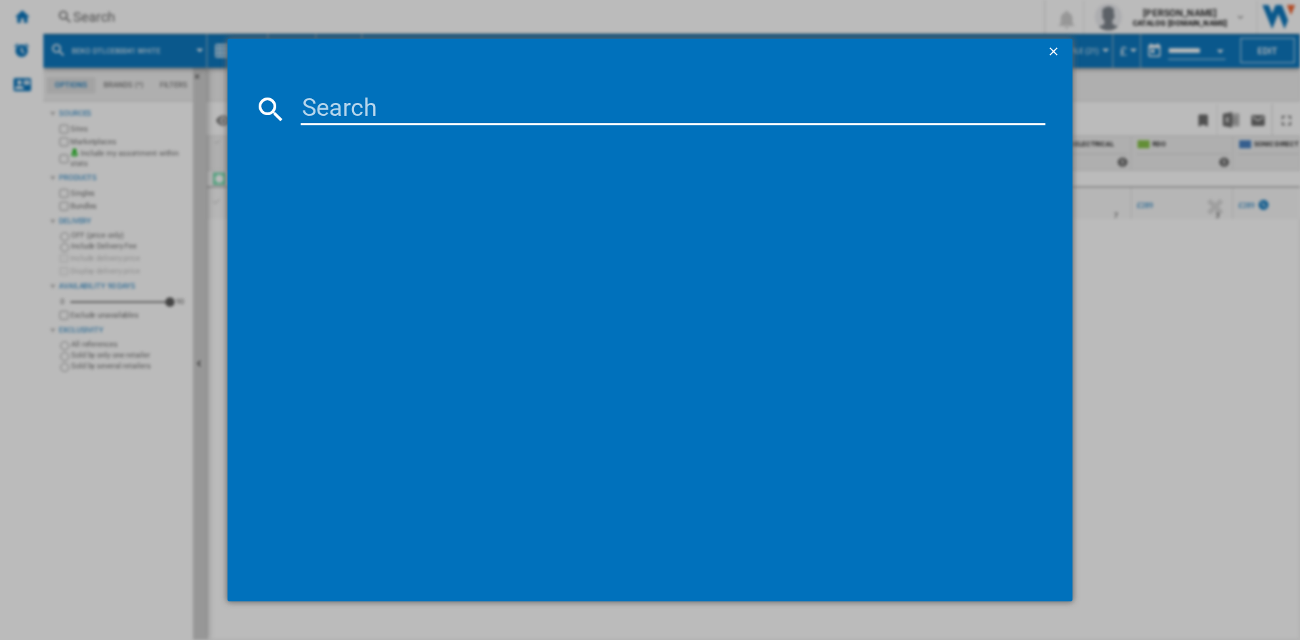
click at [406, 122] on input at bounding box center [673, 109] width 745 height 32
type input "DTKCE80021W"
click at [360, 198] on div "BEKO DTKCE80021W WHITE" at bounding box center [659, 197] width 731 height 14
